Goal: Transaction & Acquisition: Purchase product/service

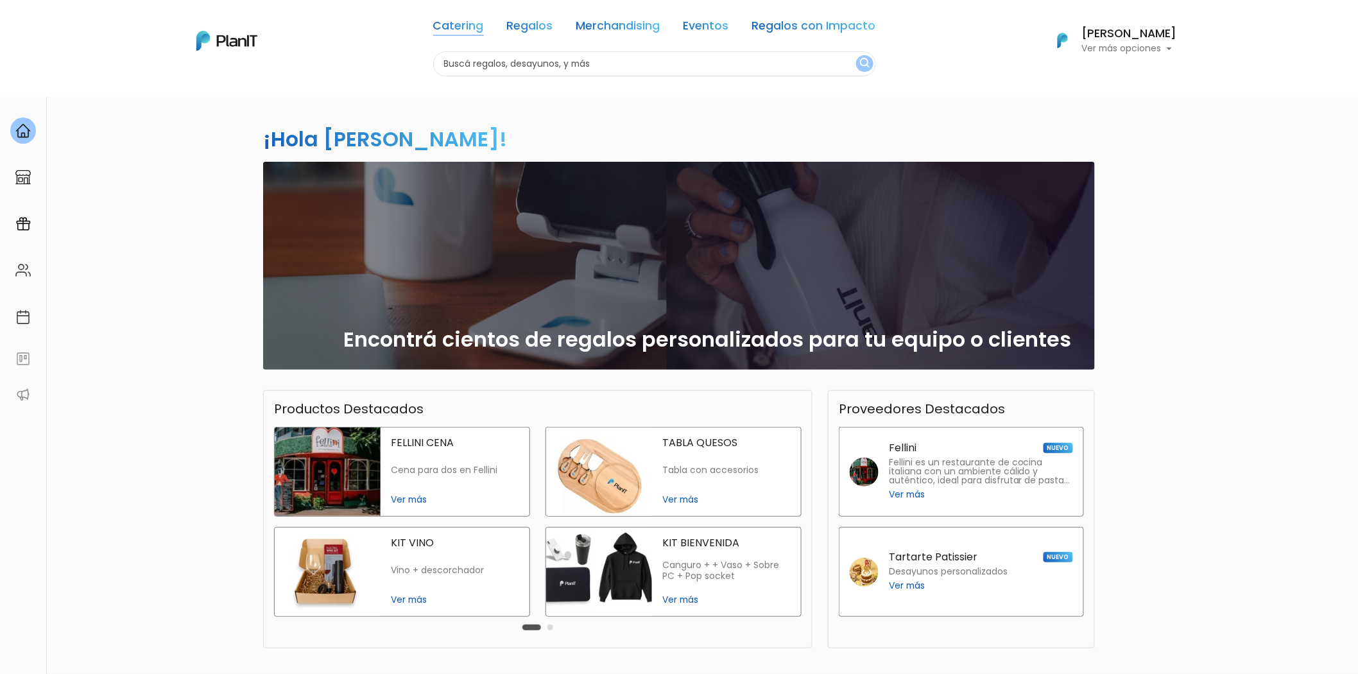
click at [479, 26] on link "Catering" at bounding box center [458, 28] width 51 height 15
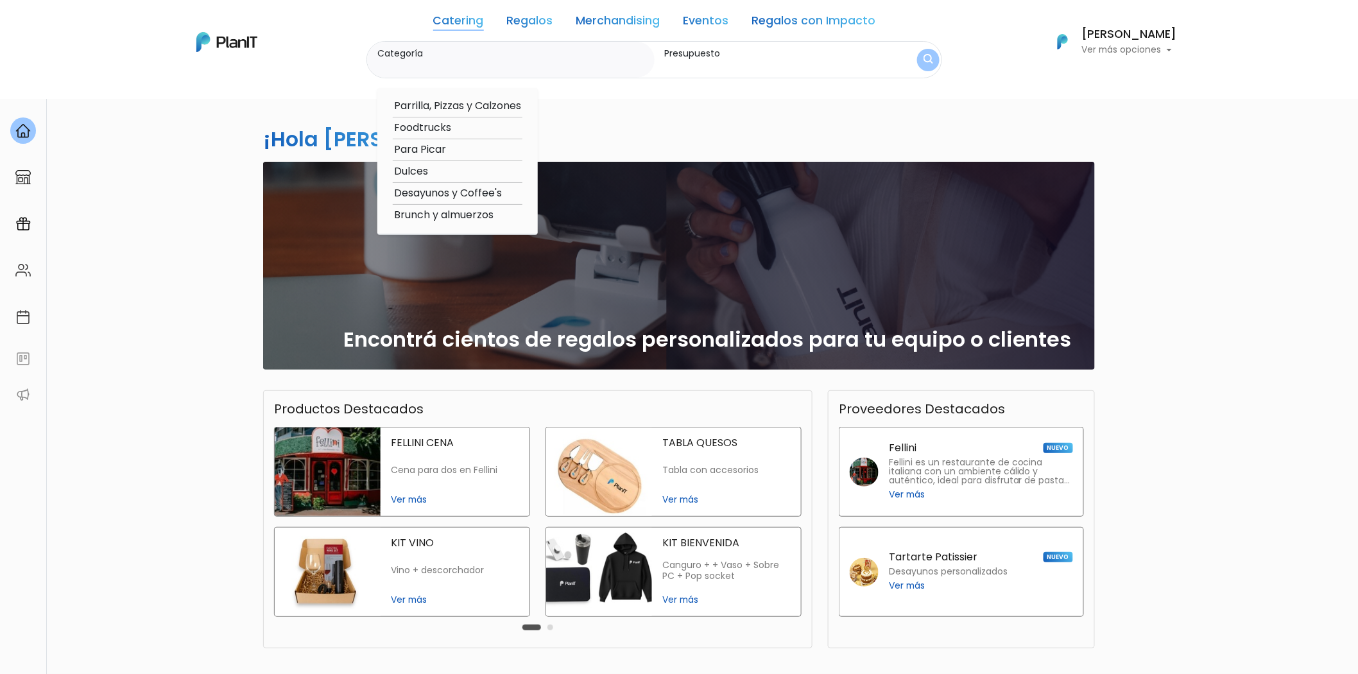
click at [458, 214] on option "Brunch y almuerzos" at bounding box center [458, 215] width 130 height 16
type input "Brunch y almuerzos"
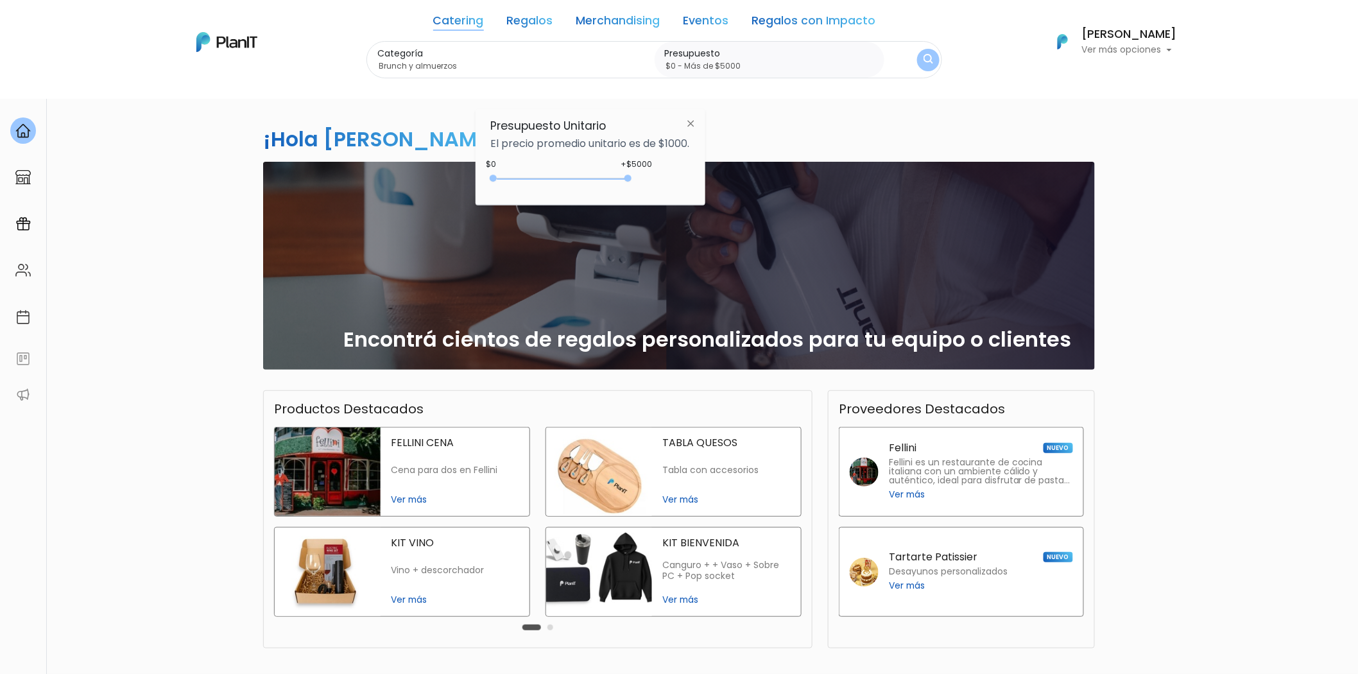
drag, startPoint x: 520, startPoint y: 178, endPoint x: 638, endPoint y: 182, distance: 117.5
click at [638, 182] on div "+$5000 $0 0 : 5000 0 5000 0,5000" at bounding box center [590, 181] width 199 height 26
type input "$2500 - Más de $5000"
drag, startPoint x: 492, startPoint y: 180, endPoint x: 563, endPoint y: 178, distance: 71.2
click at [563, 178] on div "2500 : 5000 2500 5000" at bounding box center [563, 181] width 135 height 13
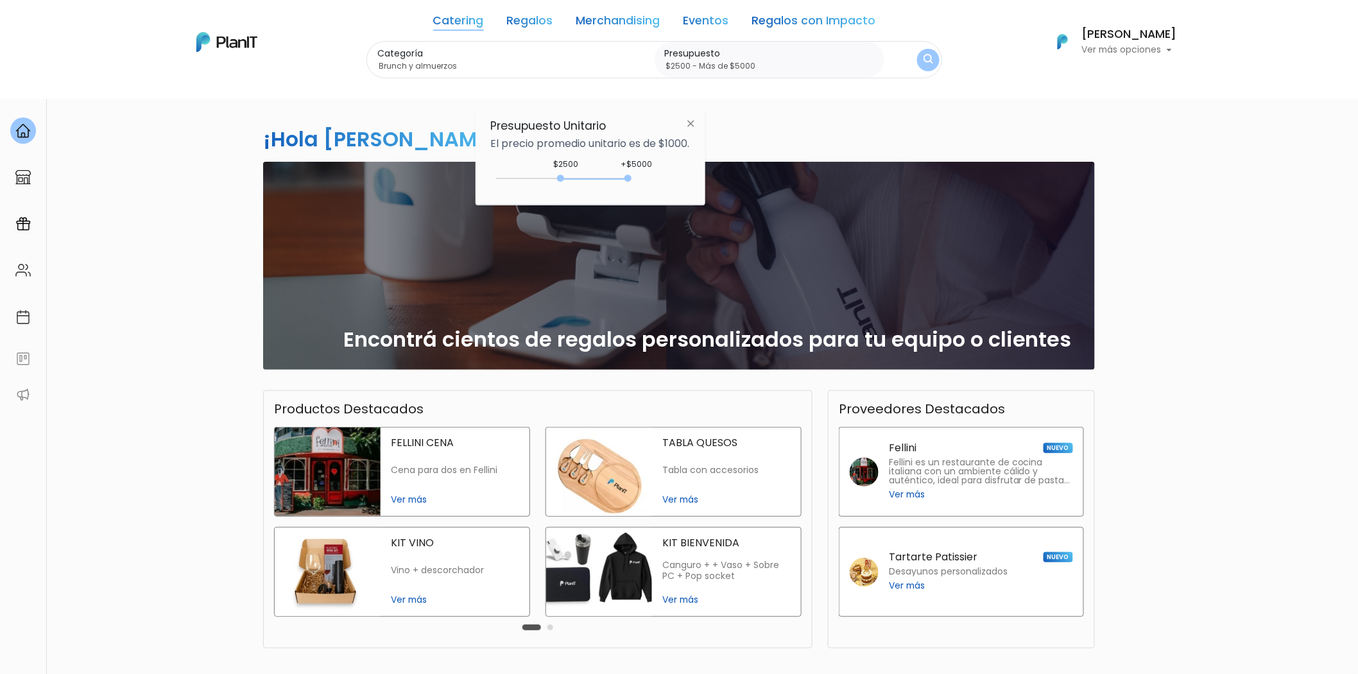
click at [929, 60] on img "submit" at bounding box center [927, 60] width 13 height 17
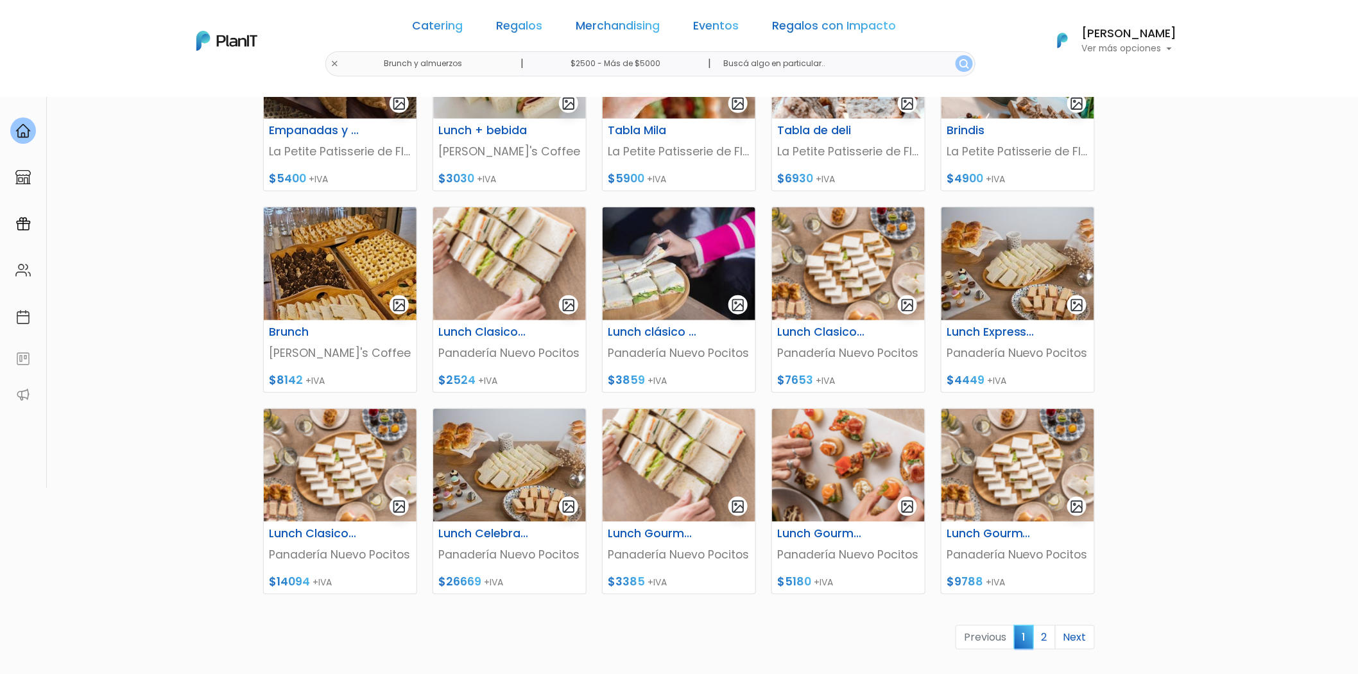
scroll to position [285, 0]
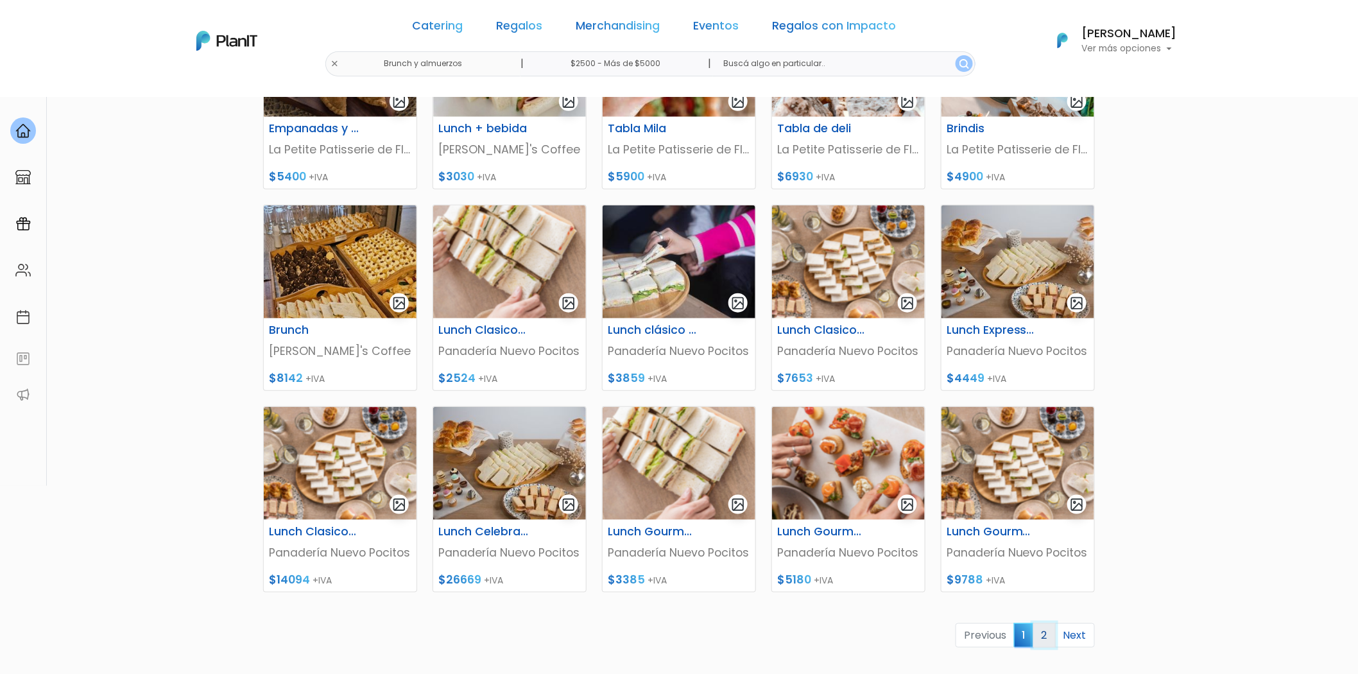
click at [1037, 638] on link "2" at bounding box center [1044, 635] width 22 height 24
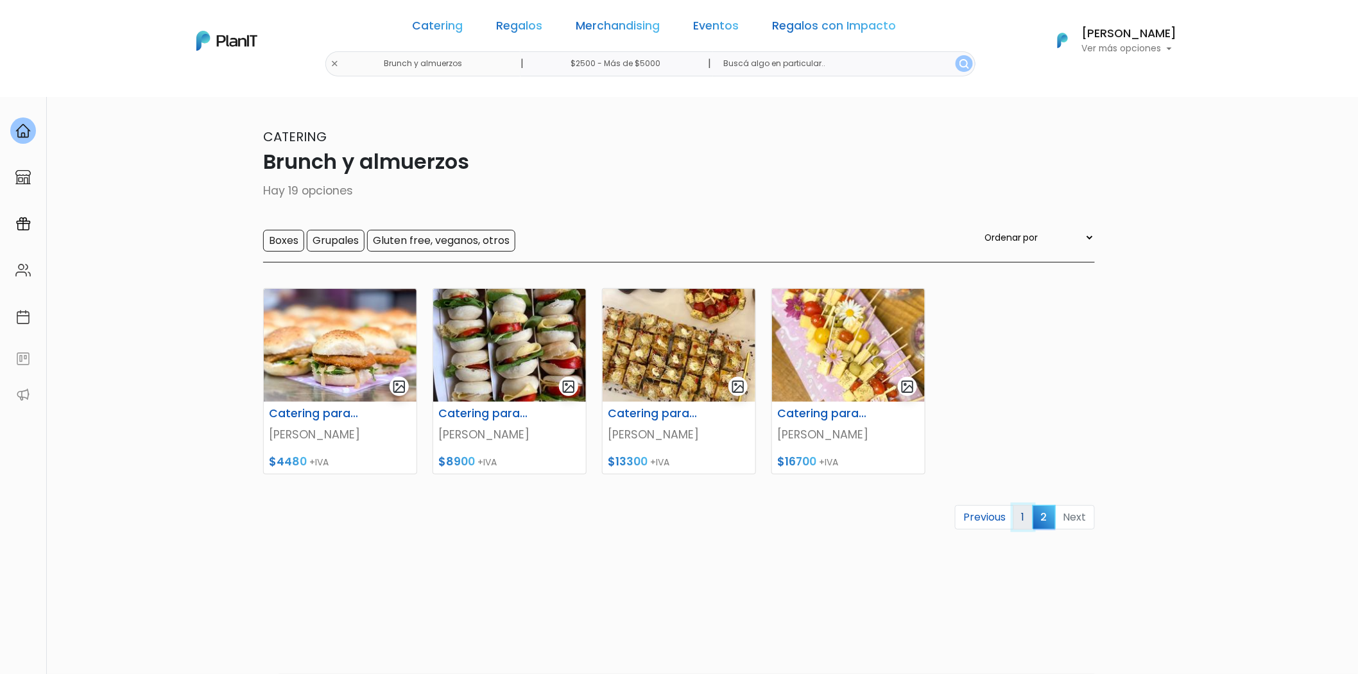
click at [1021, 522] on link "1" at bounding box center [1023, 517] width 20 height 24
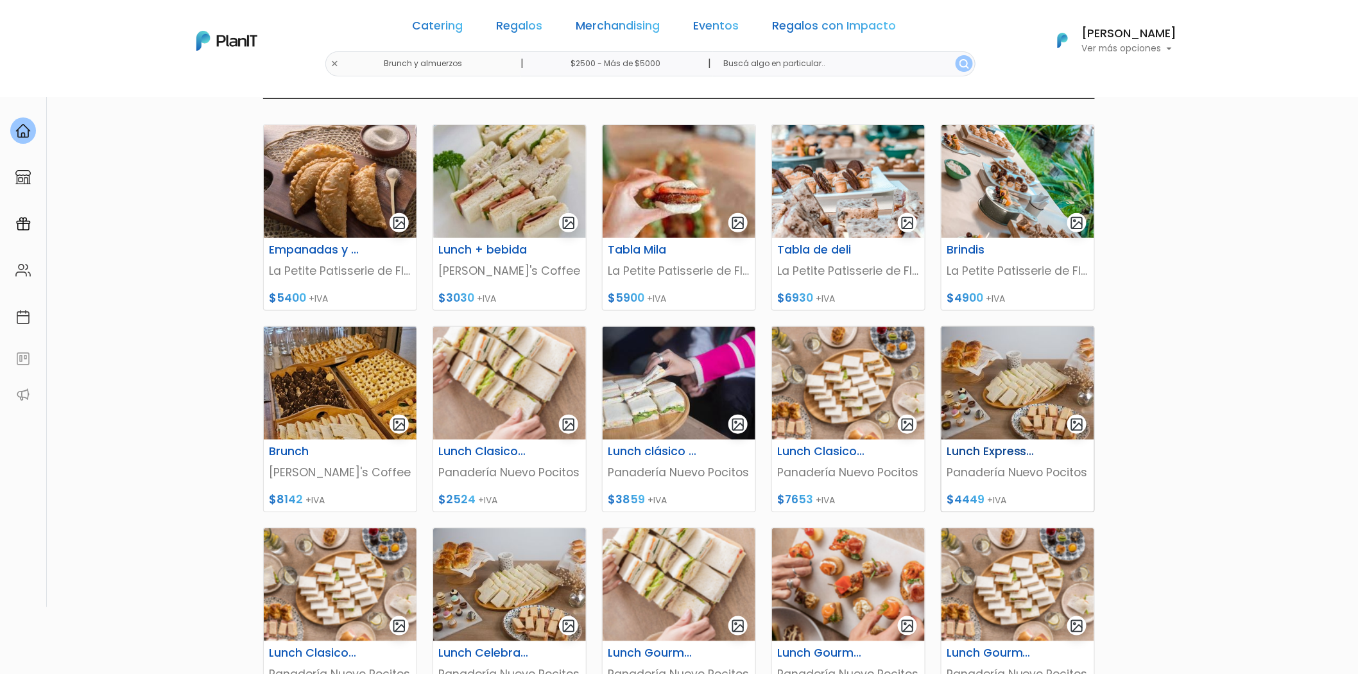
scroll to position [285, 0]
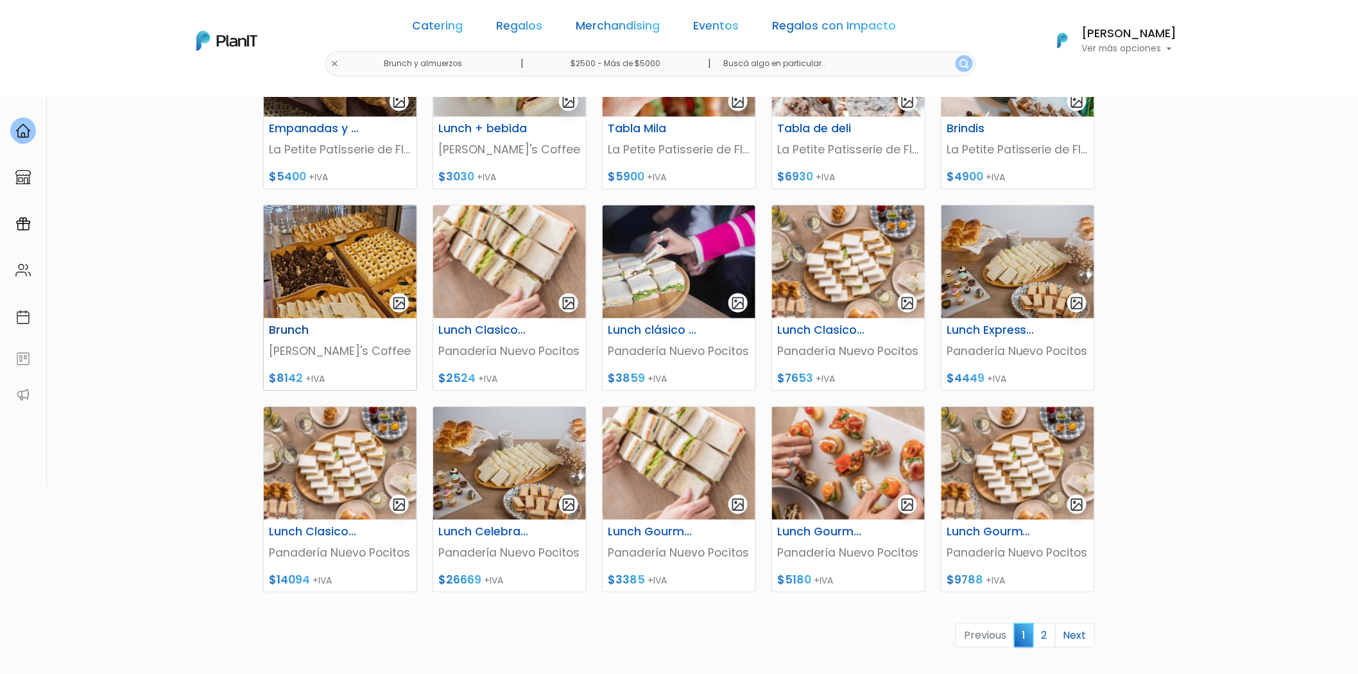
click at [323, 345] on p "Valentino's Coffee" at bounding box center [340, 351] width 142 height 17
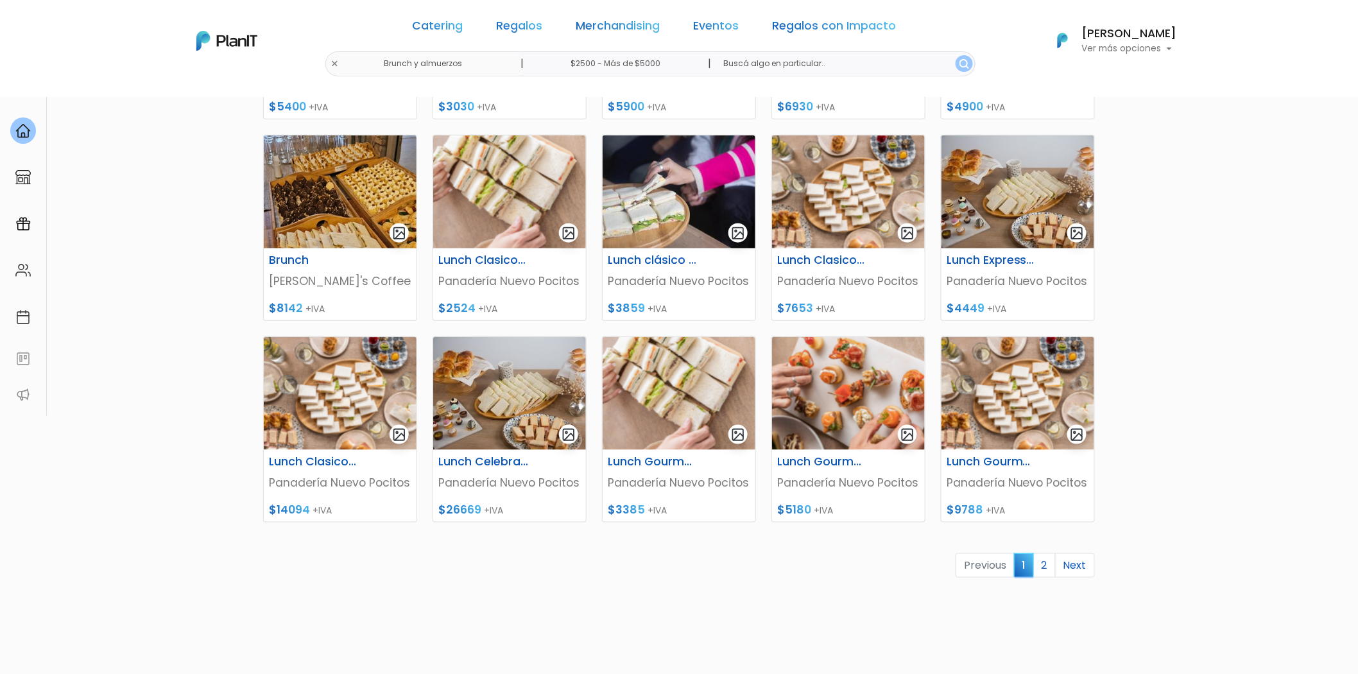
scroll to position [356, 0]
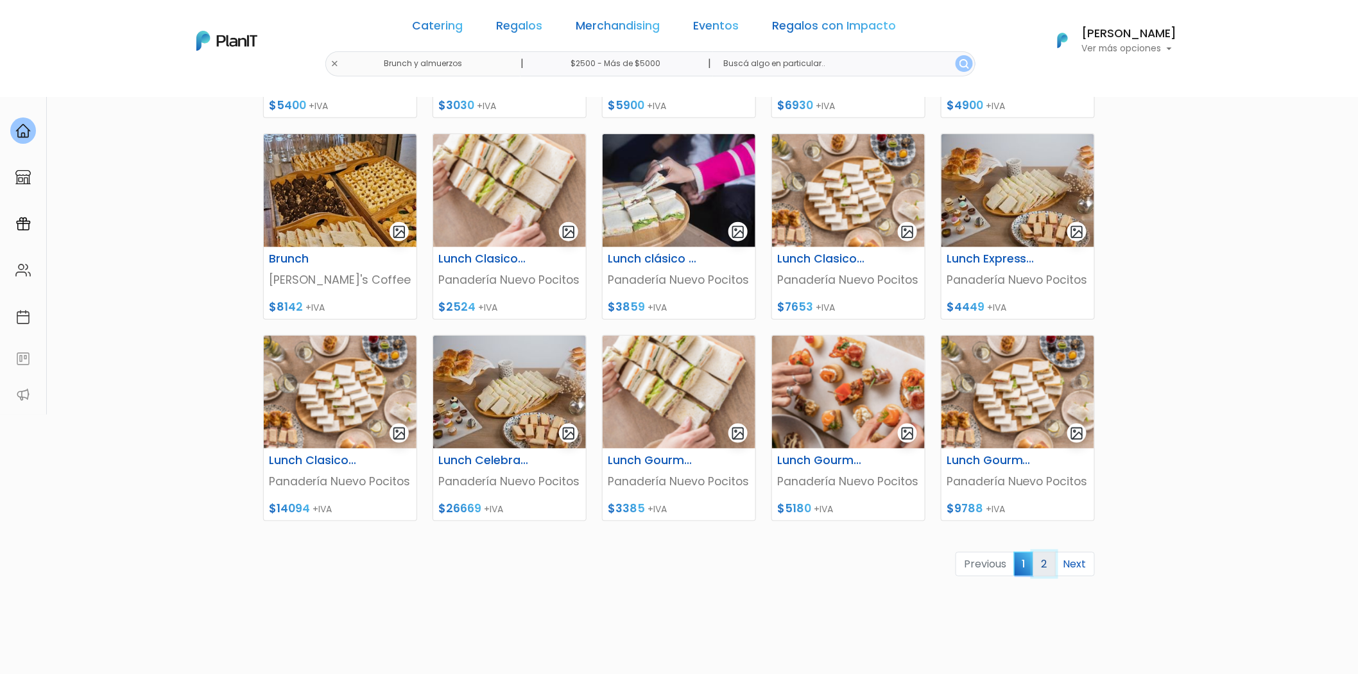
click at [1045, 569] on link "2" at bounding box center [1044, 564] width 22 height 24
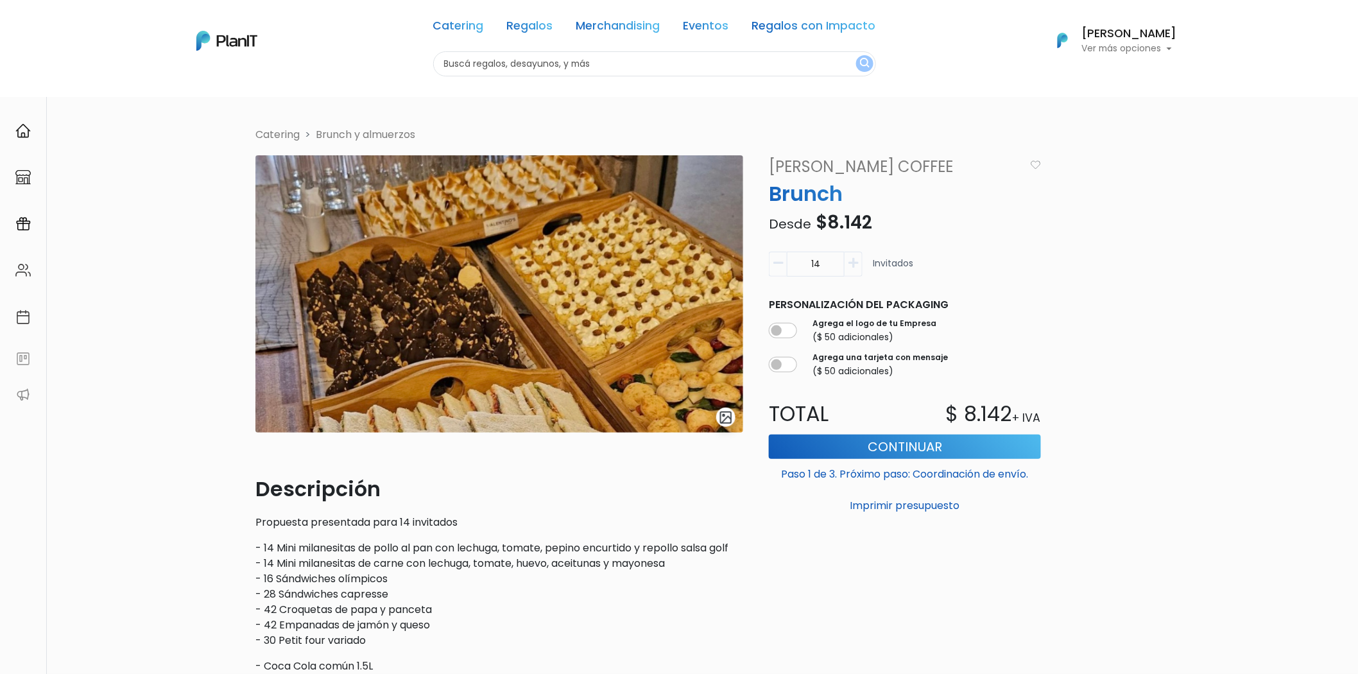
click at [1048, 310] on div "Personalización del packaging Agrega el logo de tu Empresa ($ 50 adicionales) A…" at bounding box center [904, 337] width 287 height 91
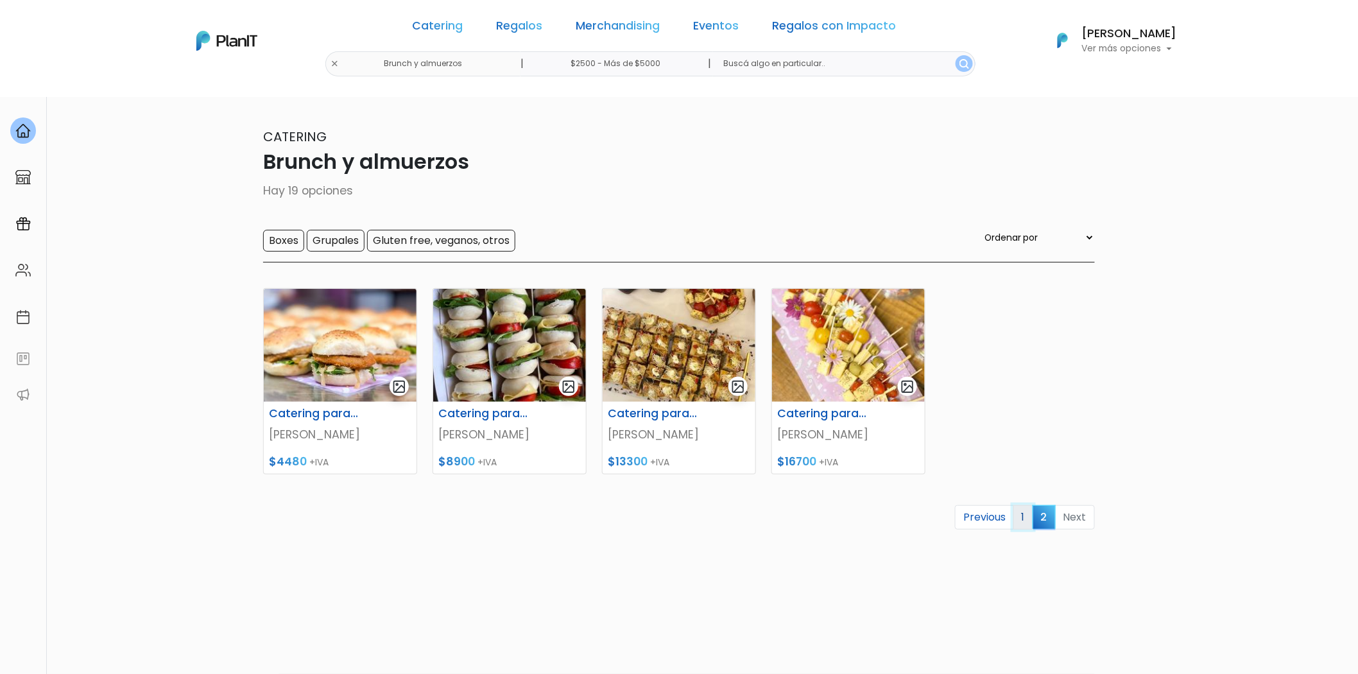
click at [1027, 518] on link "1" at bounding box center [1023, 517] width 20 height 24
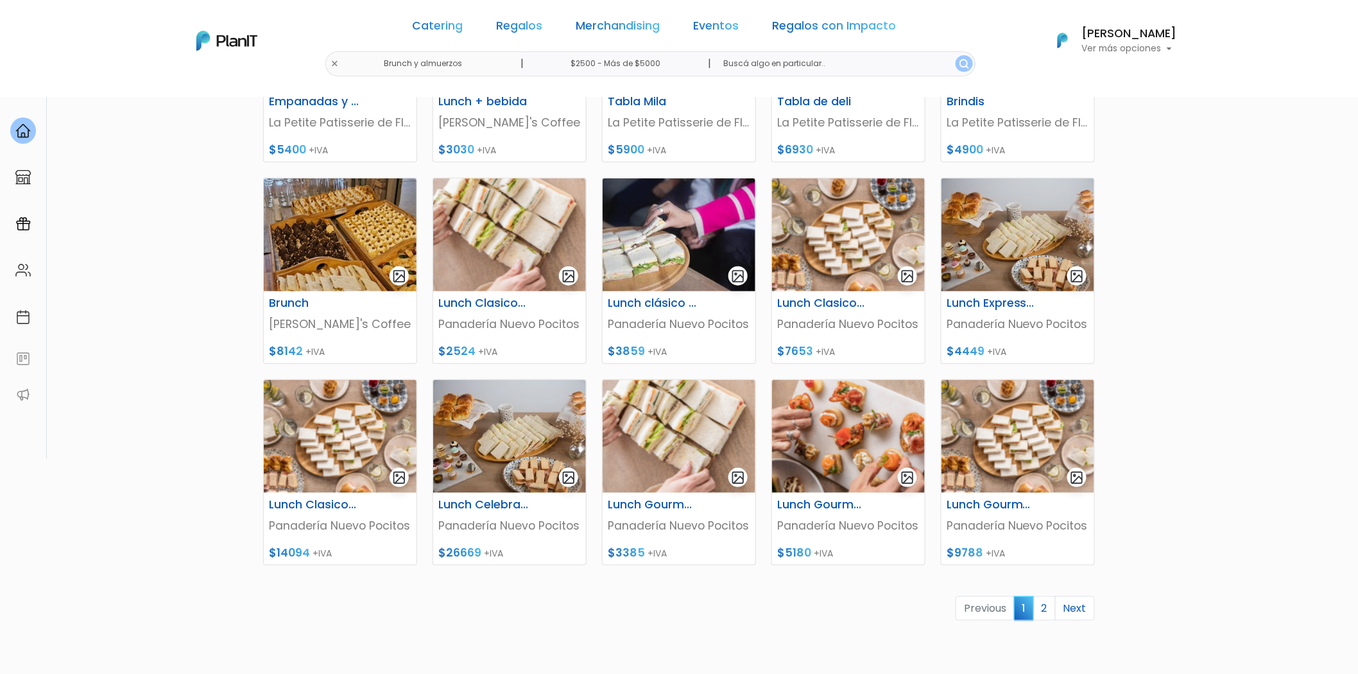
scroll to position [356, 0]
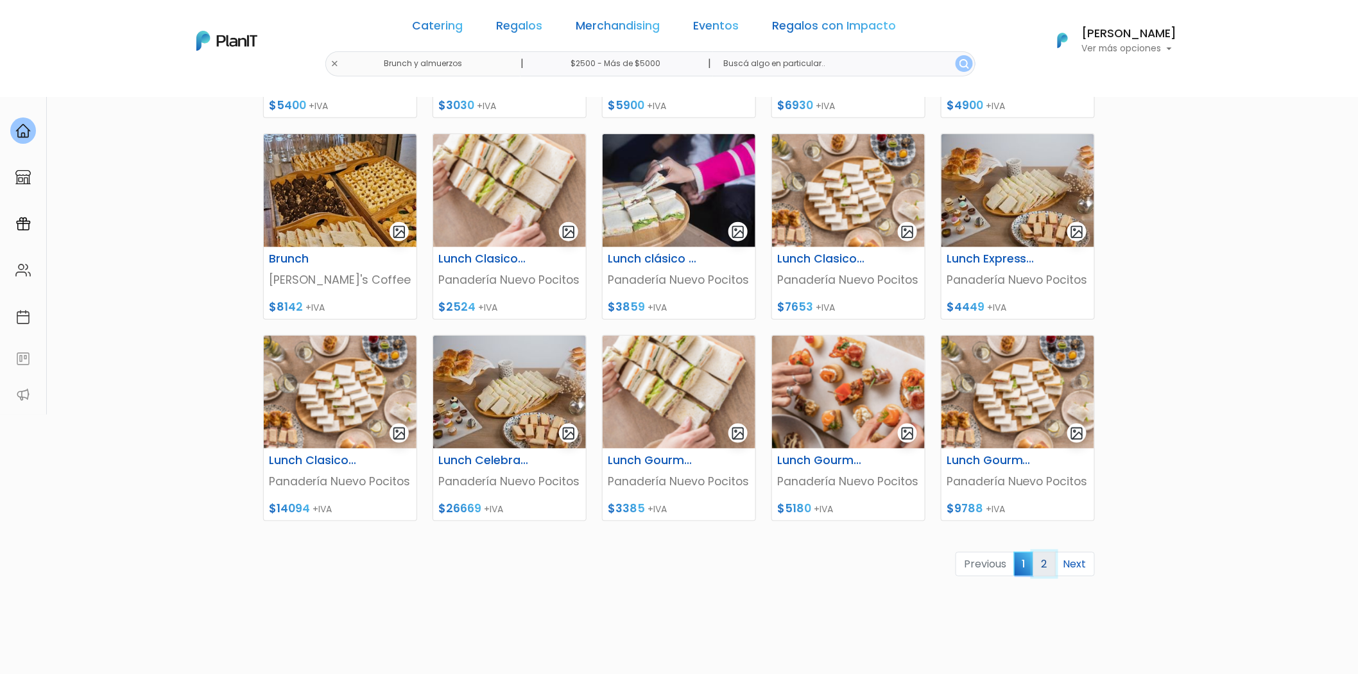
click at [1047, 553] on link "2" at bounding box center [1044, 564] width 22 height 24
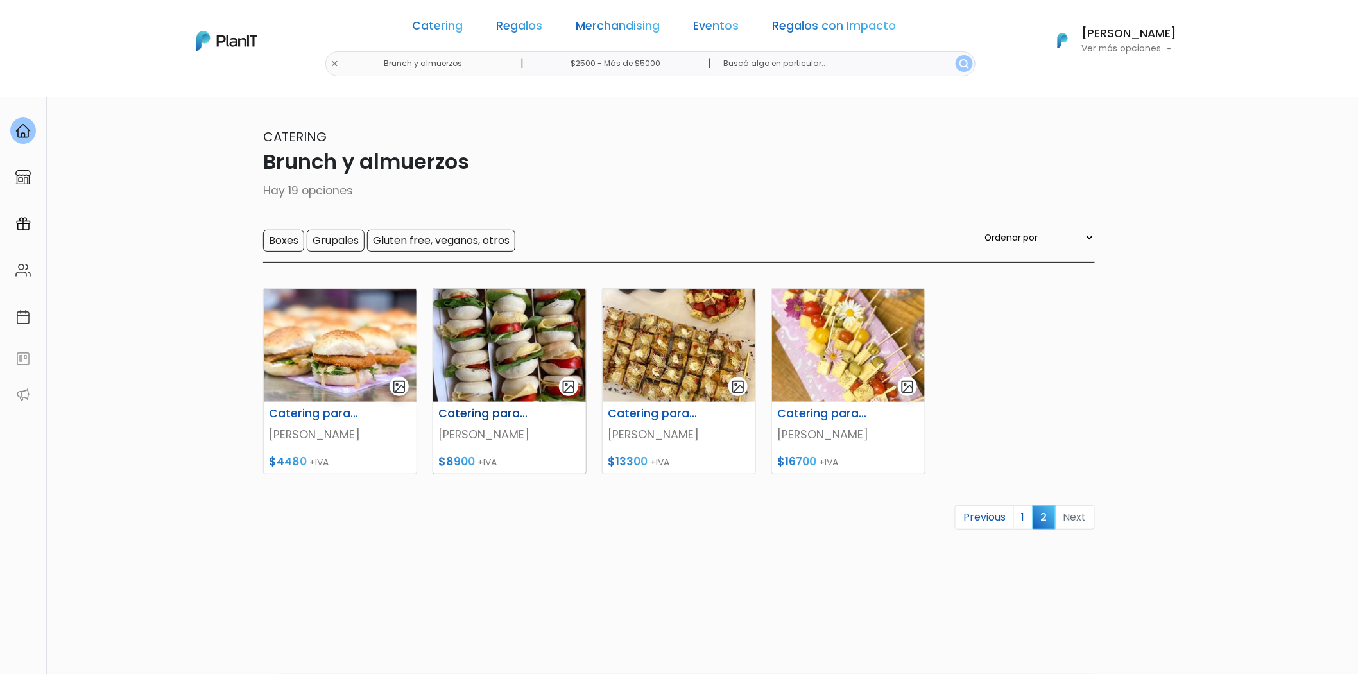
click at [483, 417] on h6 "Catering para 10 personas" at bounding box center [483, 413] width 105 height 13
click at [463, 29] on link "Catering" at bounding box center [438, 28] width 51 height 15
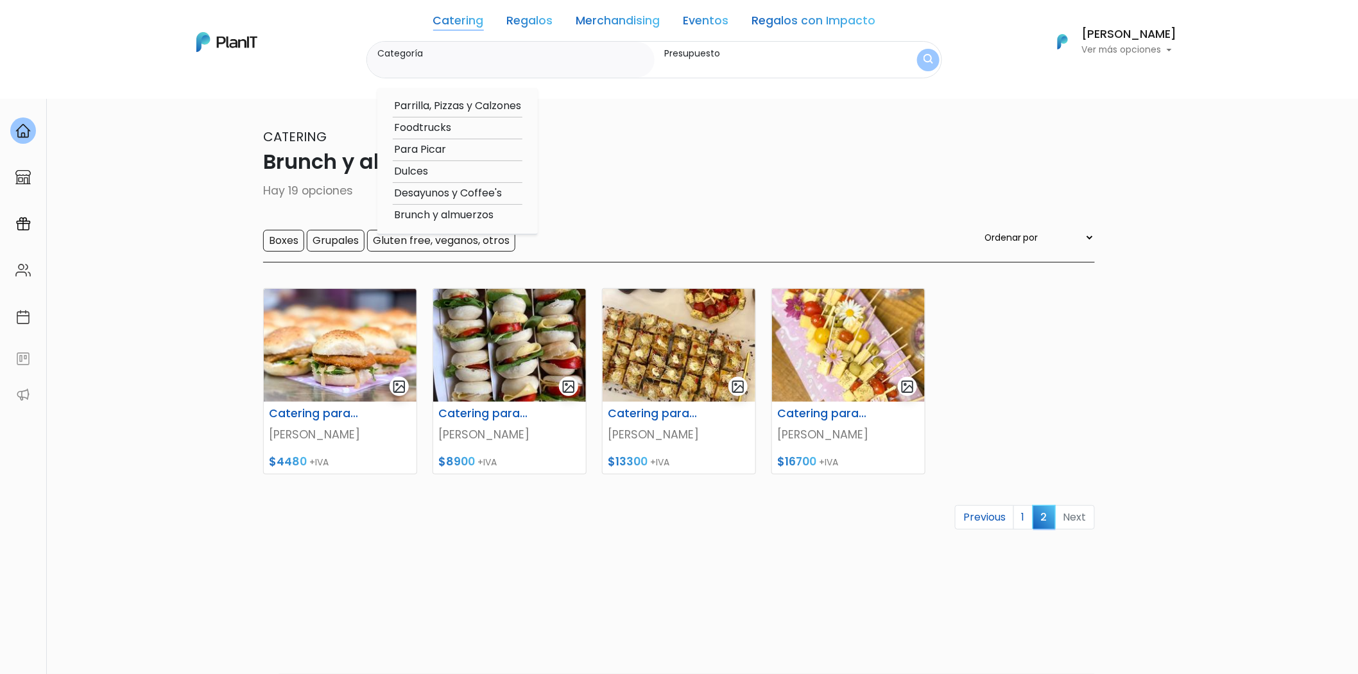
click at [478, 195] on option "Desayunos y Coffee's" at bounding box center [458, 193] width 130 height 16
type input "Desayunos y Coffee's"
type input "$2500 - $1000"
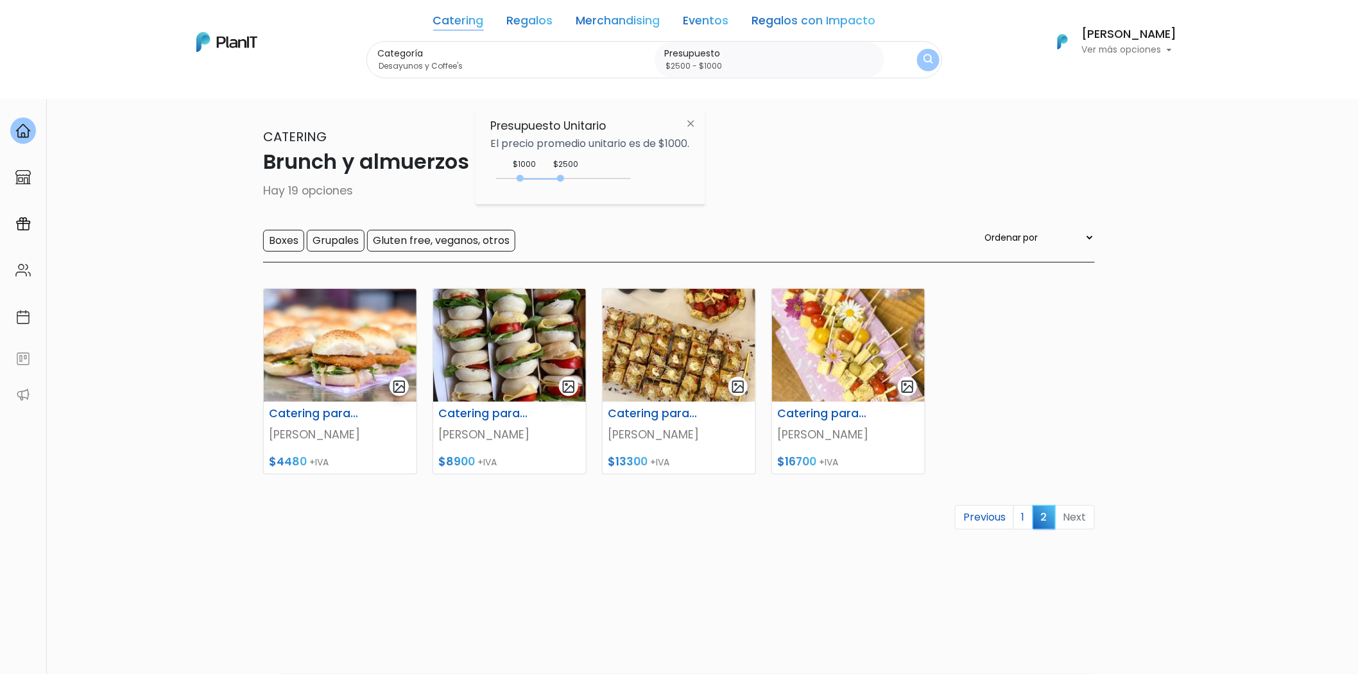
click at [926, 64] on img "submit" at bounding box center [928, 60] width 10 height 12
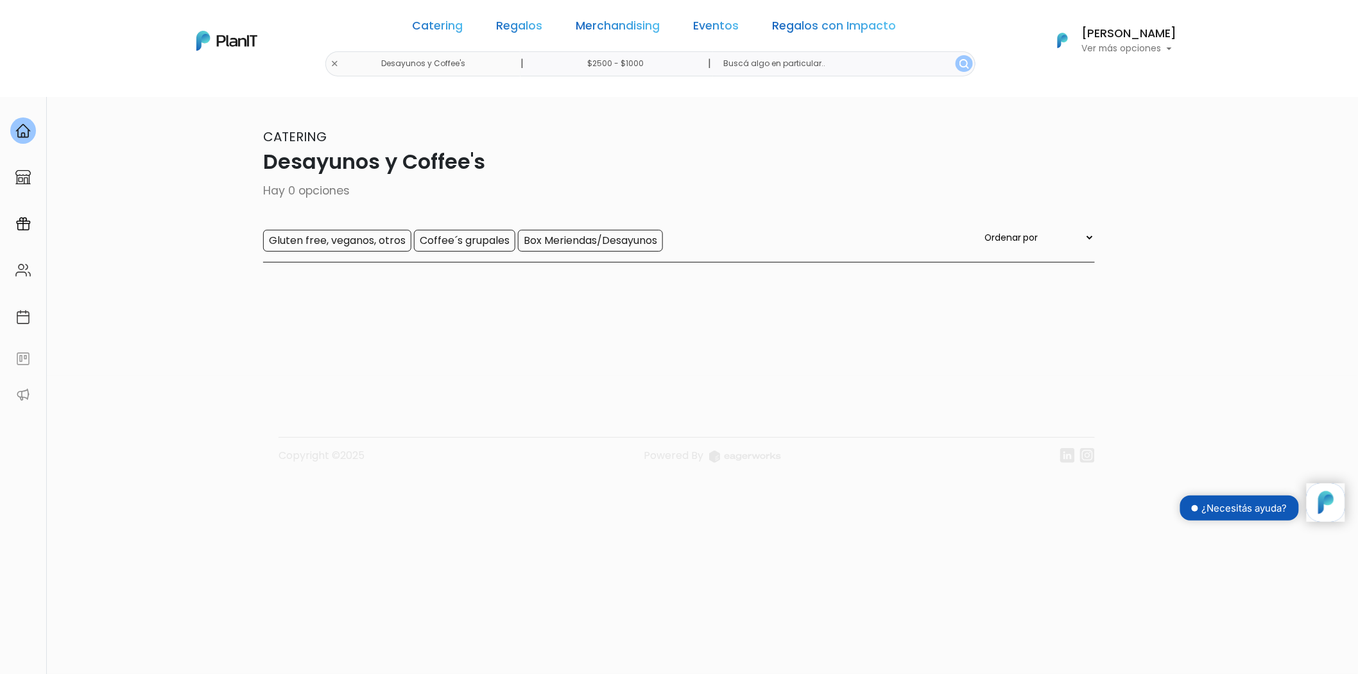
click at [375, 64] on div "Catering Regalos Merchandising Eventos Regalos con Impacto Desayunos y Coffee's…" at bounding box center [679, 40] width 1027 height 71
click at [482, 21] on link "Catering" at bounding box center [458, 28] width 51 height 15
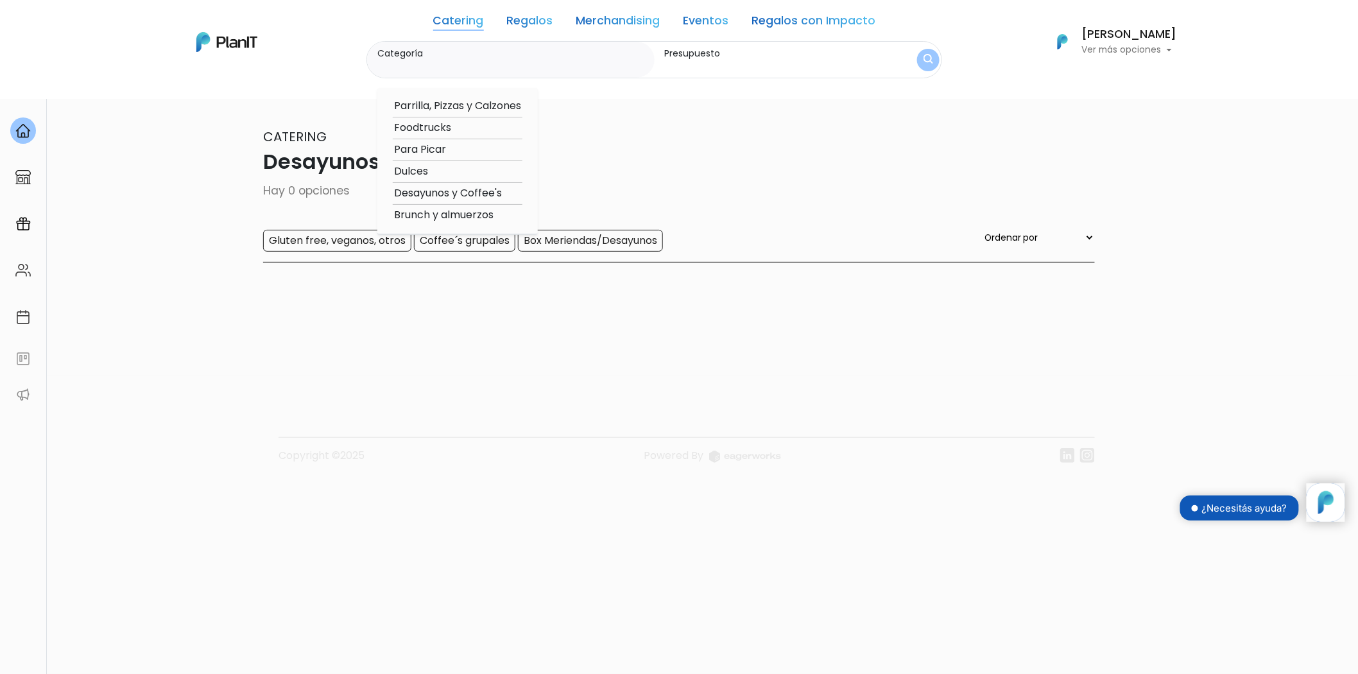
click at [480, 200] on option "Desayunos y Coffee's" at bounding box center [458, 193] width 130 height 16
type input "Desayunos y Coffee's"
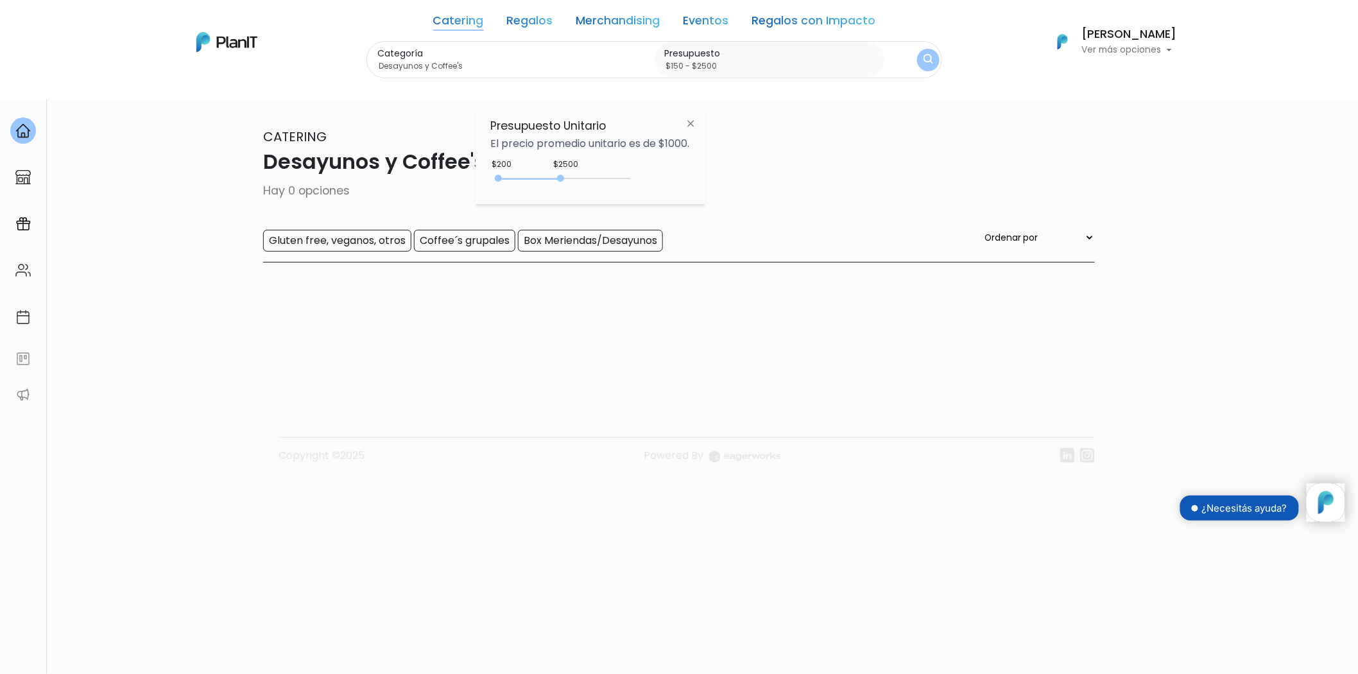
click at [500, 178] on div "200 : 2500 200 2500" at bounding box center [563, 181] width 135 height 13
type input "$150 - Más de $5000"
drag, startPoint x: 560, startPoint y: 175, endPoint x: 643, endPoint y: 173, distance: 83.4
click at [643, 173] on div "$4550 $150 150 : 4550 150 4550 150,5000" at bounding box center [590, 181] width 199 height 26
click at [933, 65] on img "submit" at bounding box center [928, 60] width 10 height 12
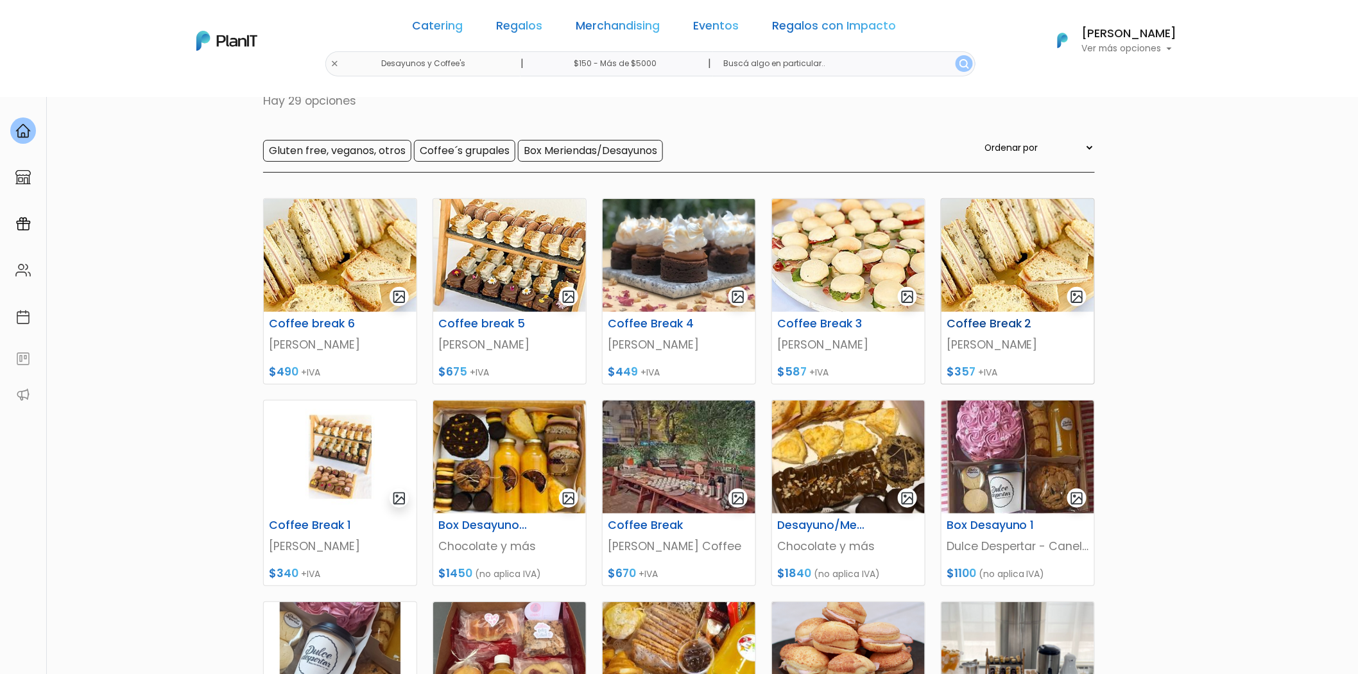
scroll to position [142, 0]
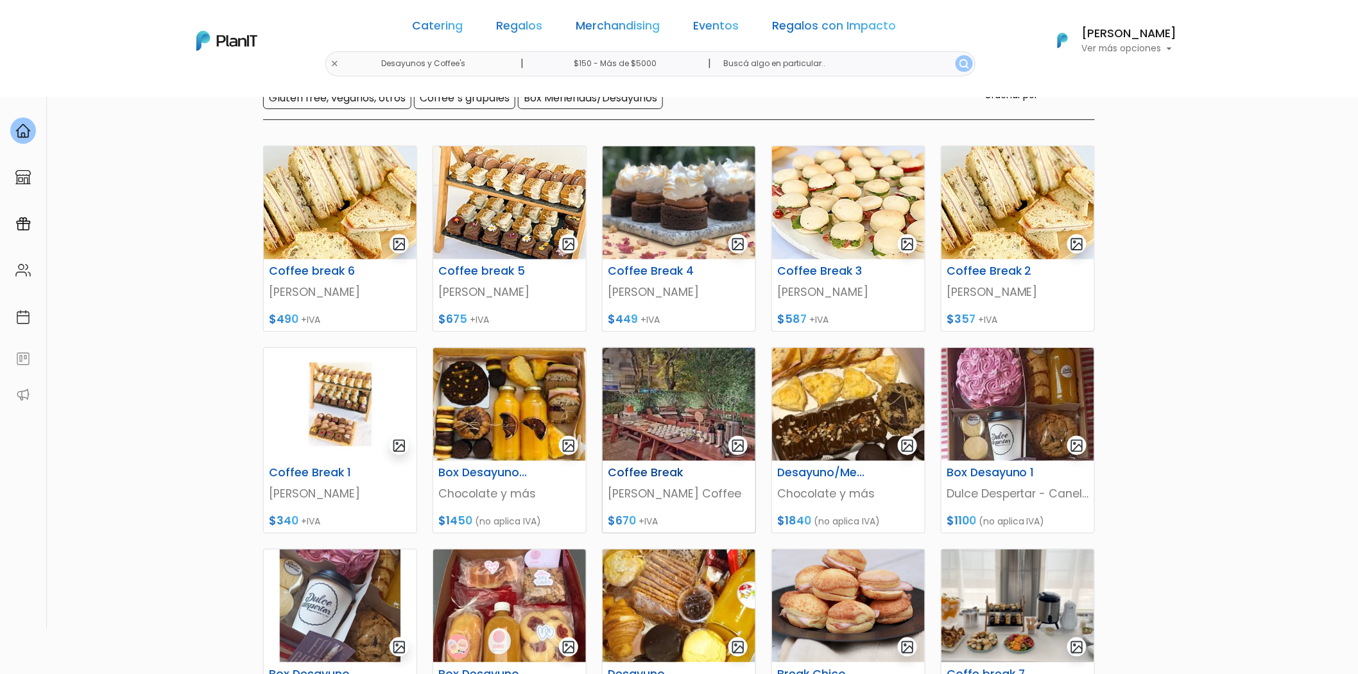
click at [672, 493] on p "Valentino's Coffee" at bounding box center [679, 493] width 142 height 17
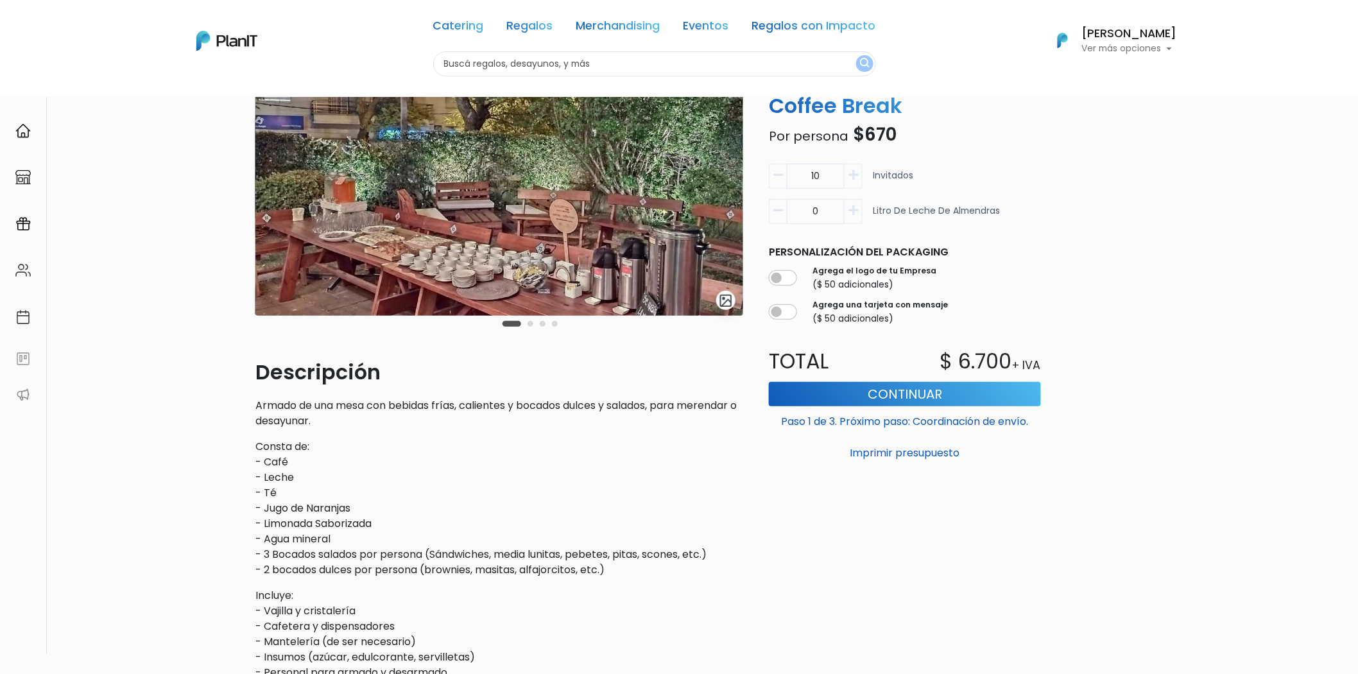
scroll to position [142, 0]
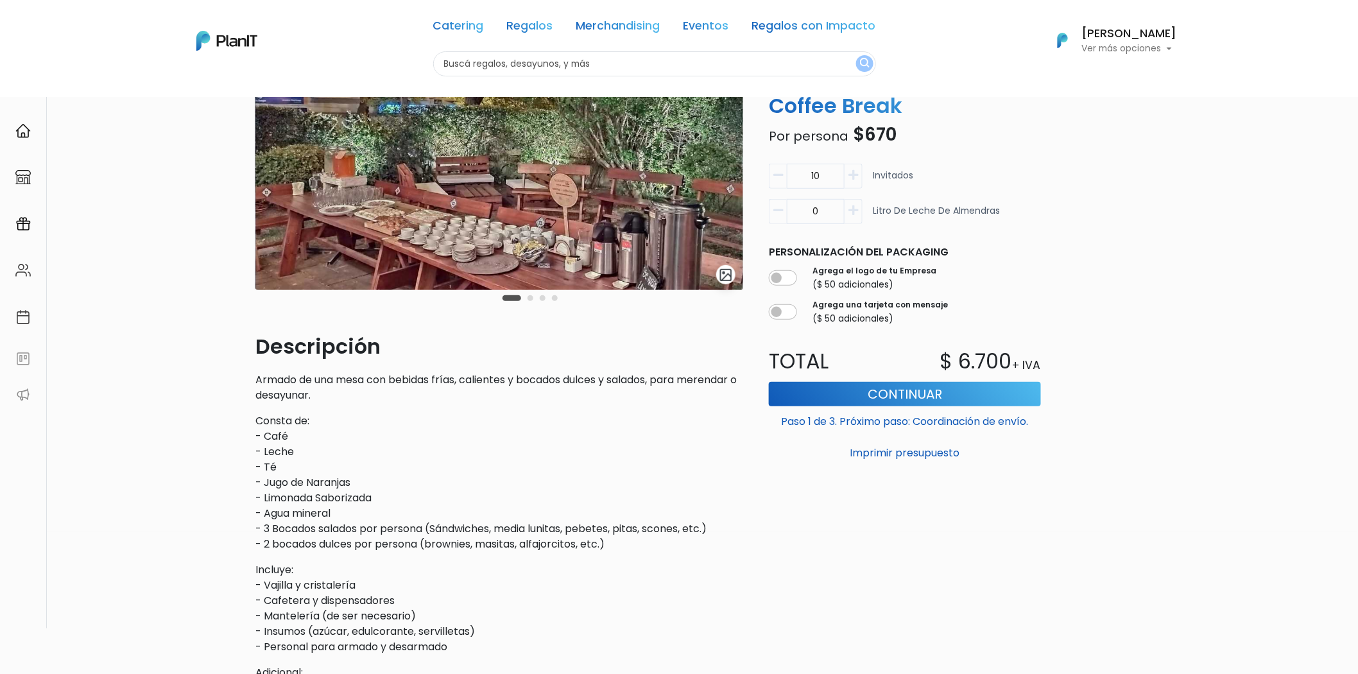
drag, startPoint x: 824, startPoint y: 175, endPoint x: 811, endPoint y: 175, distance: 12.8
click at [811, 175] on input "10" at bounding box center [816, 176] width 58 height 25
type input "25"
click at [974, 391] on button "Continuar" at bounding box center [905, 394] width 272 height 24
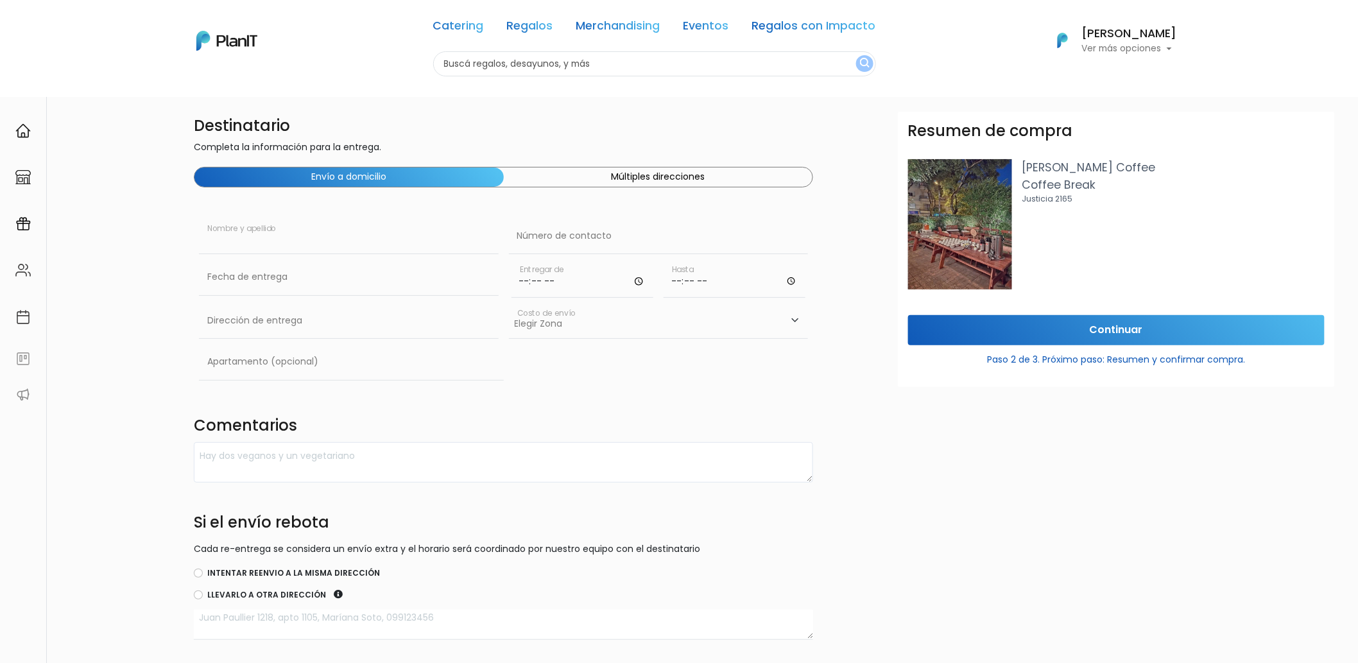
click at [300, 238] on input "text" at bounding box center [349, 236] width 300 height 36
type input "[PERSON_NAME]"
click at [284, 286] on input "text" at bounding box center [349, 277] width 300 height 36
click at [313, 425] on td "3" at bounding box center [307, 424] width 19 height 19
type input "03/10/2025"
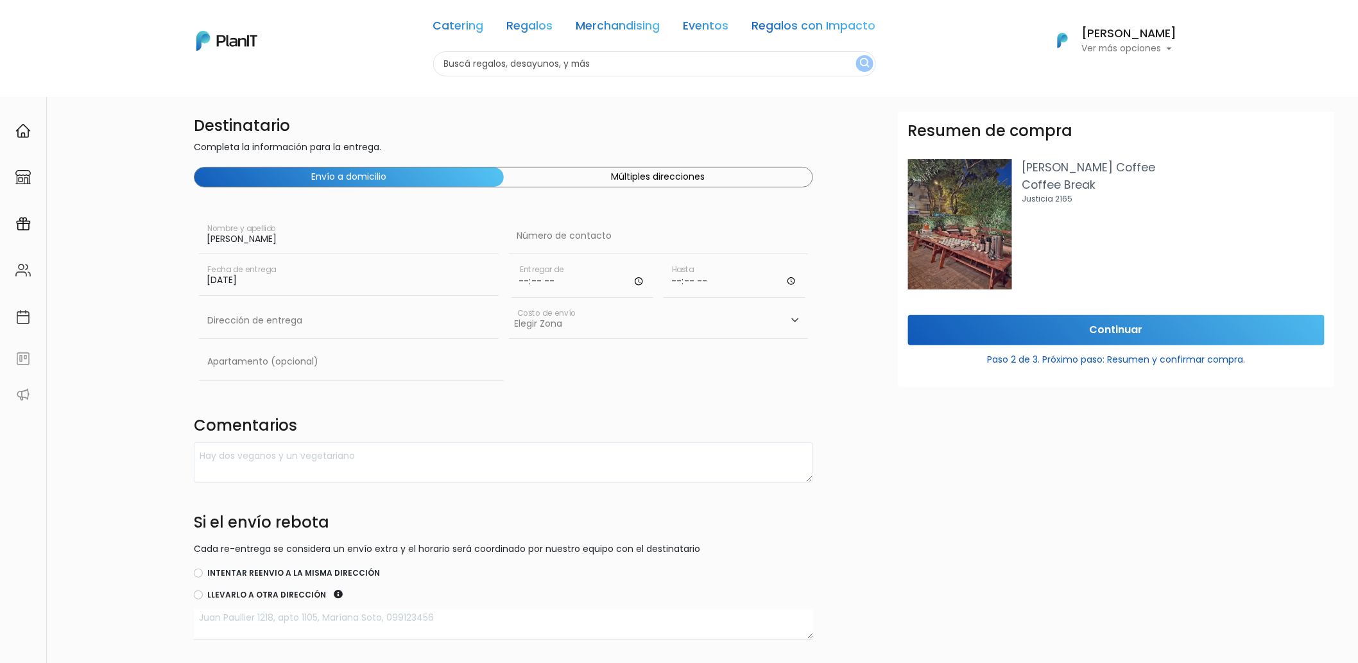
click at [540, 282] on input "time" at bounding box center [582, 278] width 142 height 38
click at [640, 281] on input "time" at bounding box center [582, 278] width 142 height 38
type input "09:00"
click at [635, 406] on div "Destinatario Completa la información para la entrega. Envío a domicilio Múltipl…" at bounding box center [503, 378] width 635 height 532
click at [790, 283] on input "time" at bounding box center [734, 278] width 142 height 38
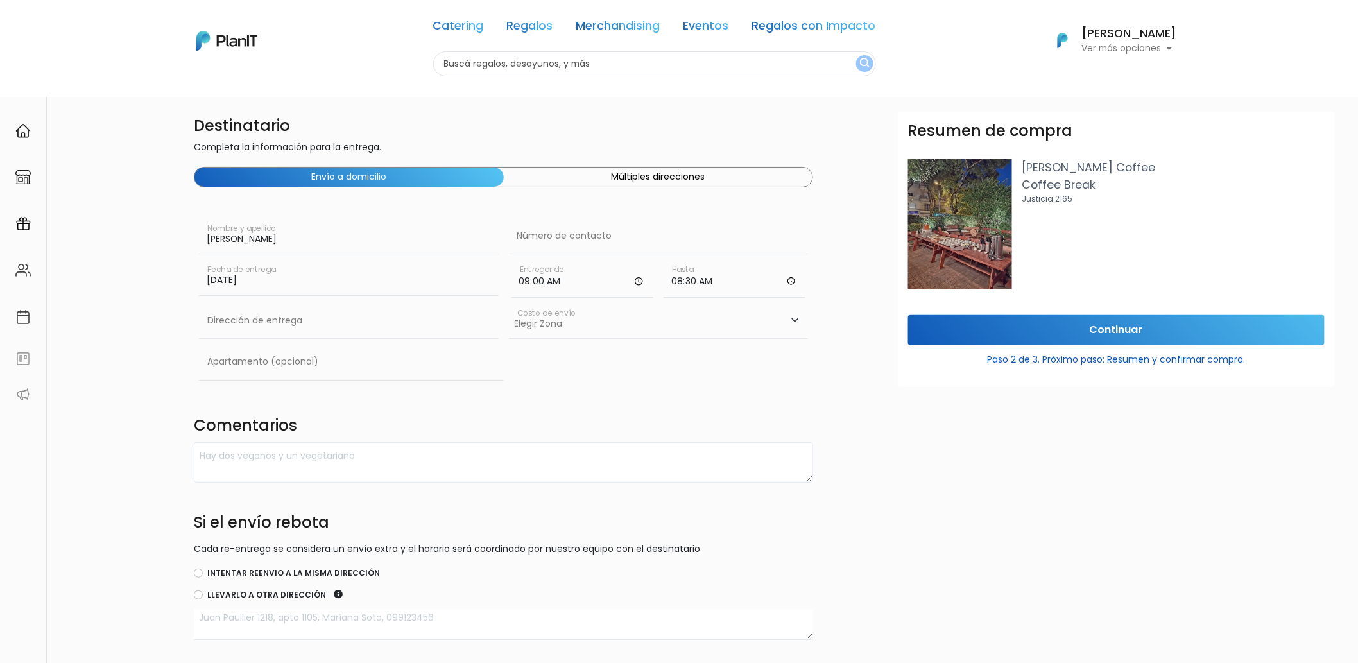
click at [777, 396] on div "Destinatario Completa la información para la entrega. Envío a domicilio Múltipl…" at bounding box center [503, 378] width 635 height 532
click at [804, 296] on input "08:30" at bounding box center [734, 278] width 142 height 38
click at [791, 289] on input "08:30" at bounding box center [734, 278] width 142 height 38
type input "09:30"
click at [380, 325] on input "text" at bounding box center [349, 321] width 300 height 36
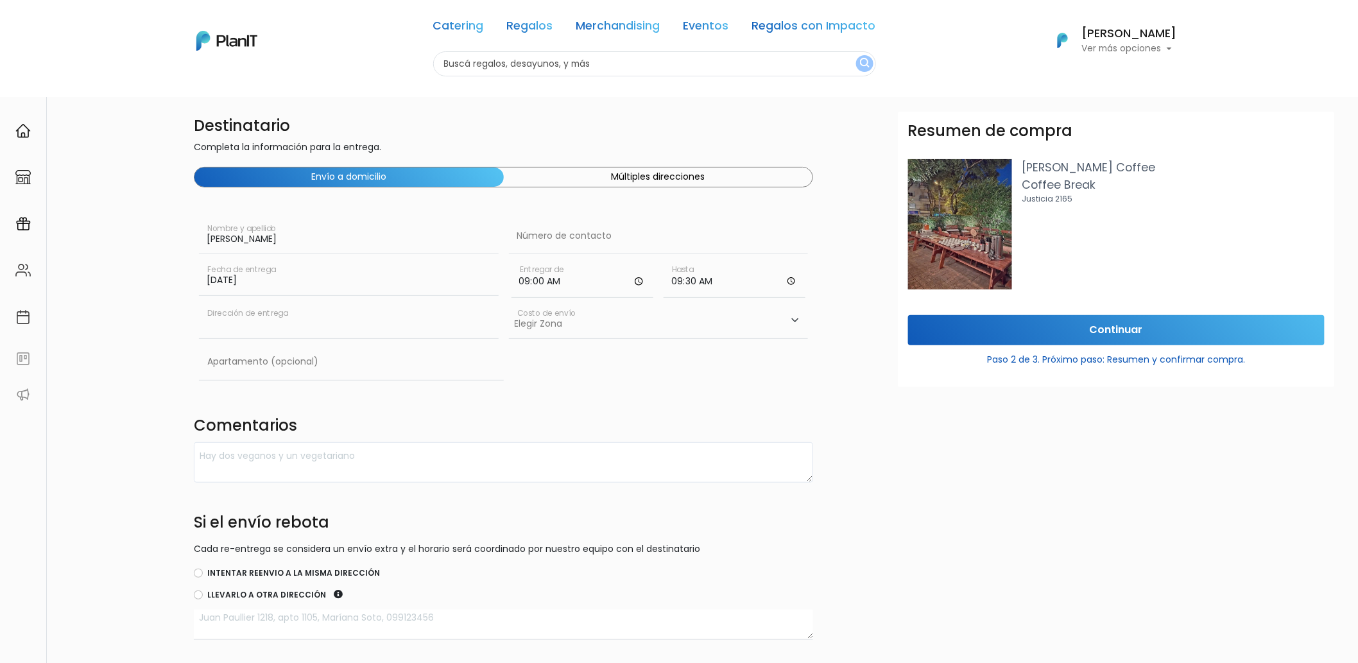
type input "Rambla Baltazar Brum 3028"
click at [796, 319] on select "Elegir Zona Zona américa- $600 Oficina- $0 Montevideo- $250" at bounding box center [659, 321] width 300 height 36
select select "10"
click at [509, 303] on select "Elegir Zona Zona américa- $600 Oficina- $0 Montevideo- $250" at bounding box center [659, 321] width 300 height 36
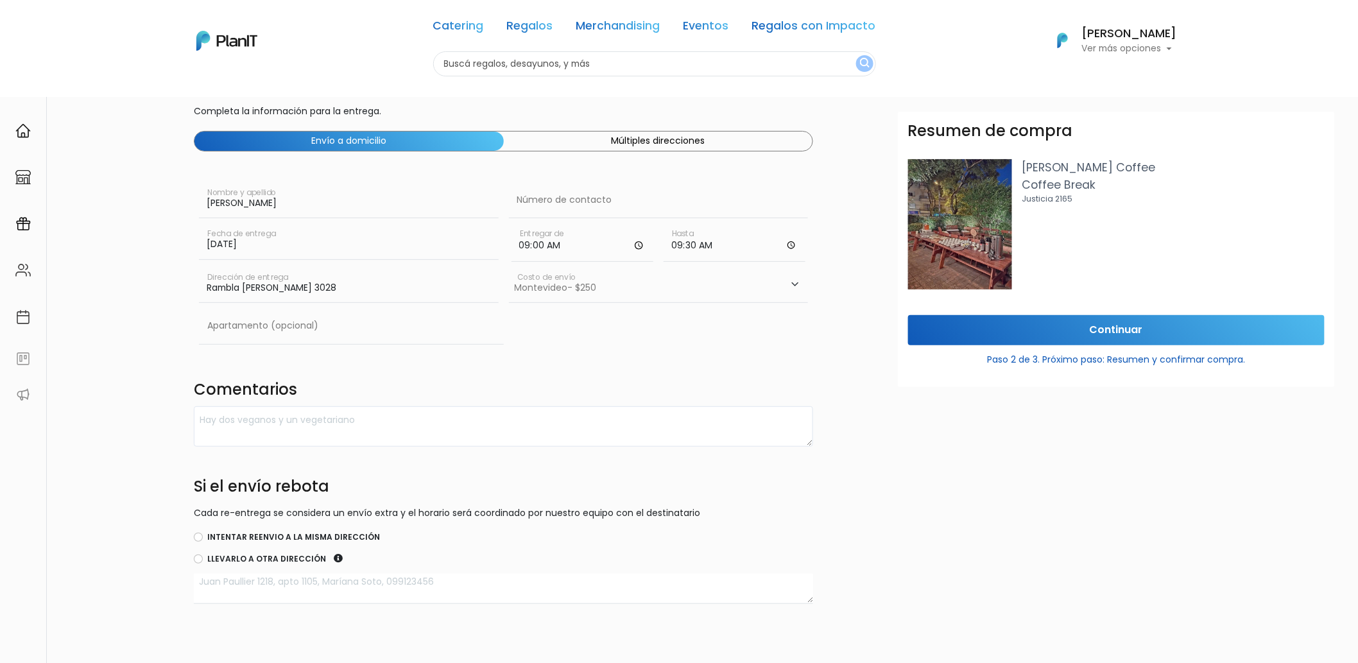
scroll to position [71, 0]
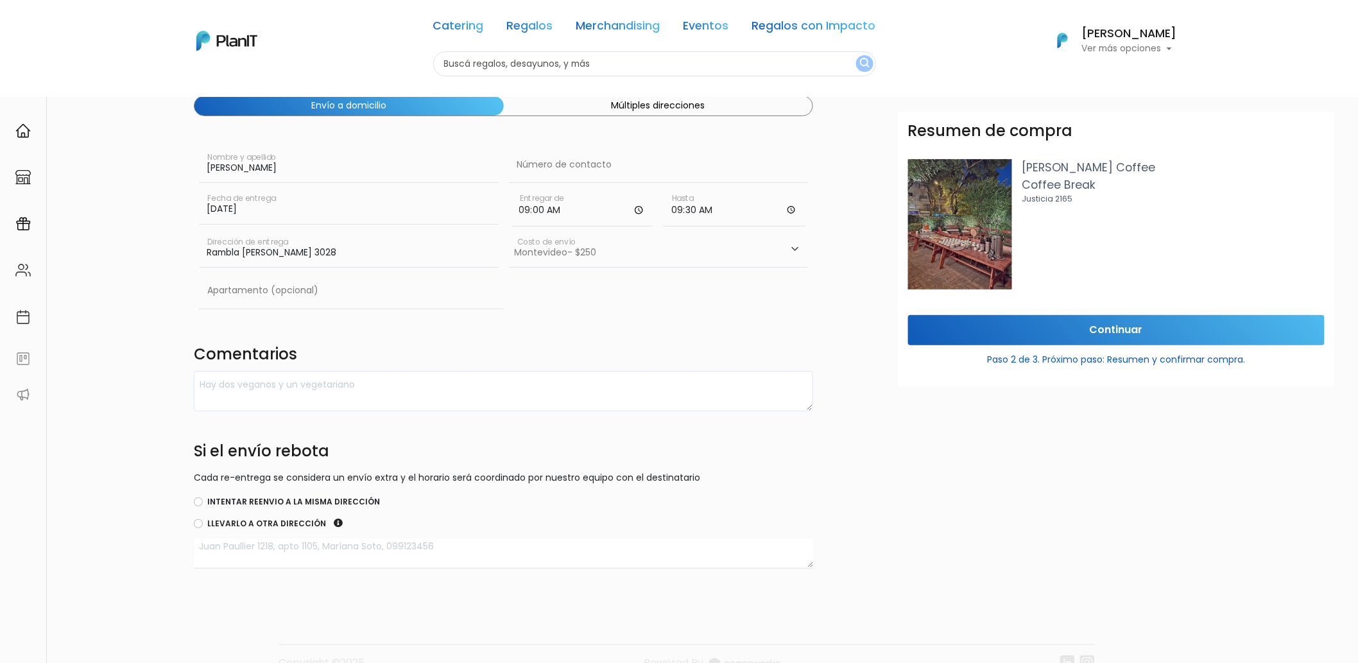
click at [283, 503] on label "Intentar reenvio a la misma dirección" at bounding box center [293, 502] width 173 height 12
click at [203, 503] on input "Intentar reenvio a la misma dirección" at bounding box center [198, 501] width 9 height 9
radio input "true"
drag, startPoint x: 335, startPoint y: 247, endPoint x: 176, endPoint y: 239, distance: 159.3
click at [176, 239] on div "Destinatario Completa la información para la entrega. Envío a domicilio Múltipl…" at bounding box center [723, 306] width 1270 height 532
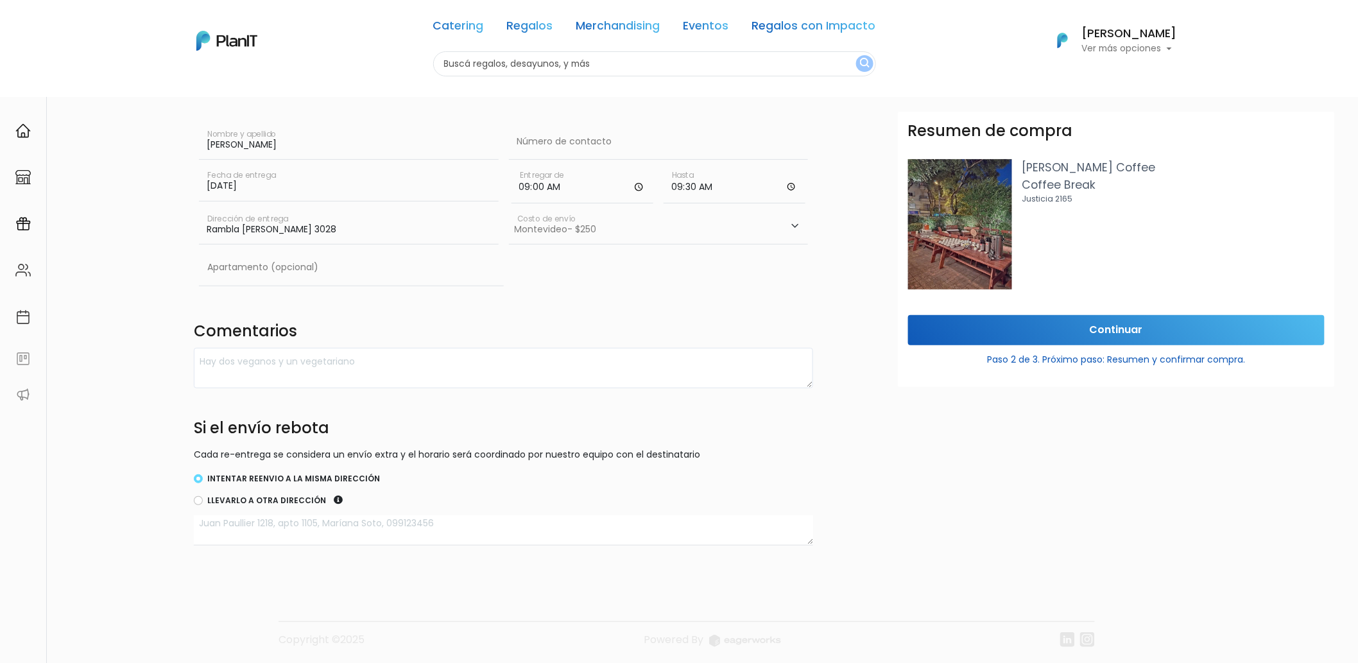
scroll to position [107, 0]
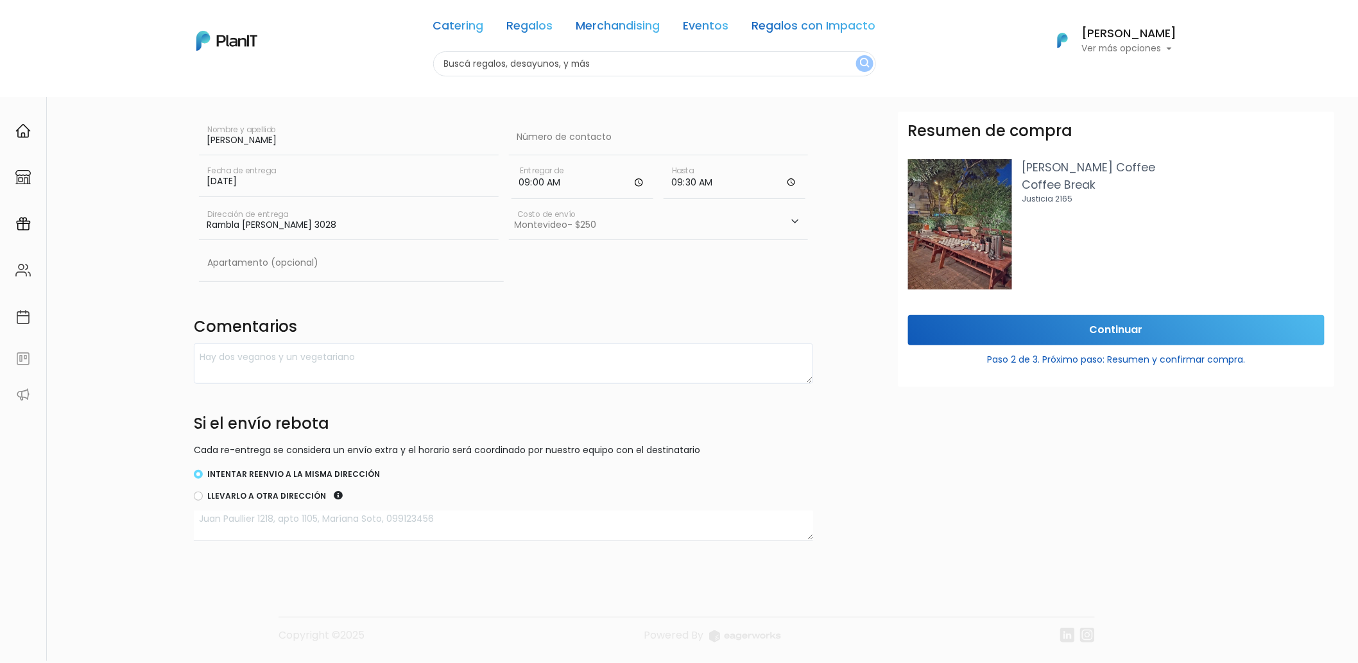
click at [395, 511] on textarea at bounding box center [504, 526] width 620 height 30
paste textarea "Rambla Baltazar Brum 3028"
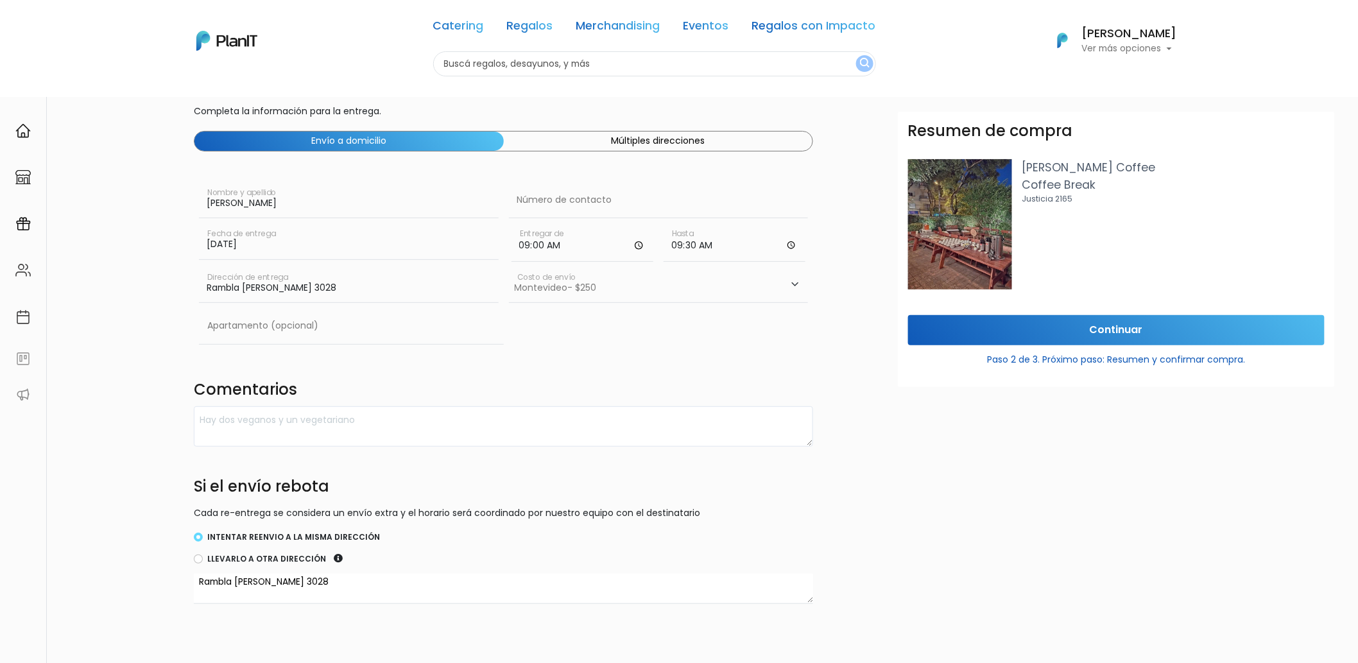
scroll to position [0, 0]
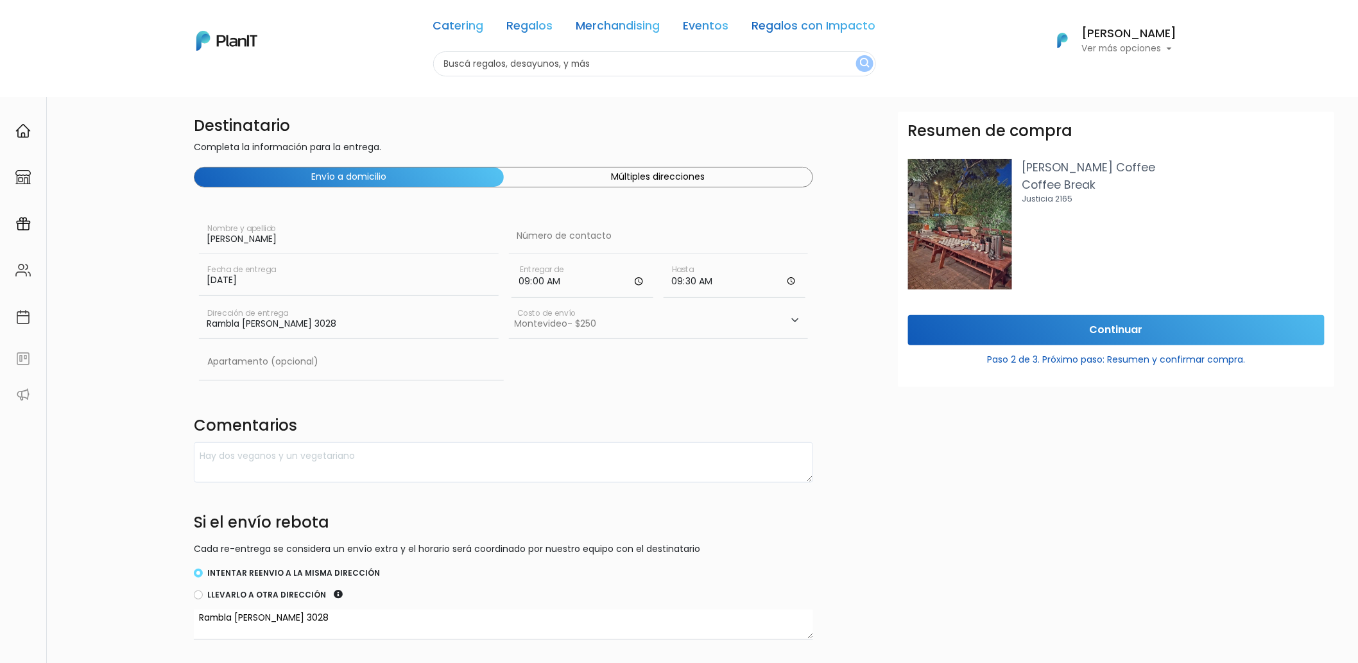
type textarea "Rambla Baltazar Brum 3028"
click at [1074, 329] on input "Continuar" at bounding box center [1116, 330] width 416 height 30
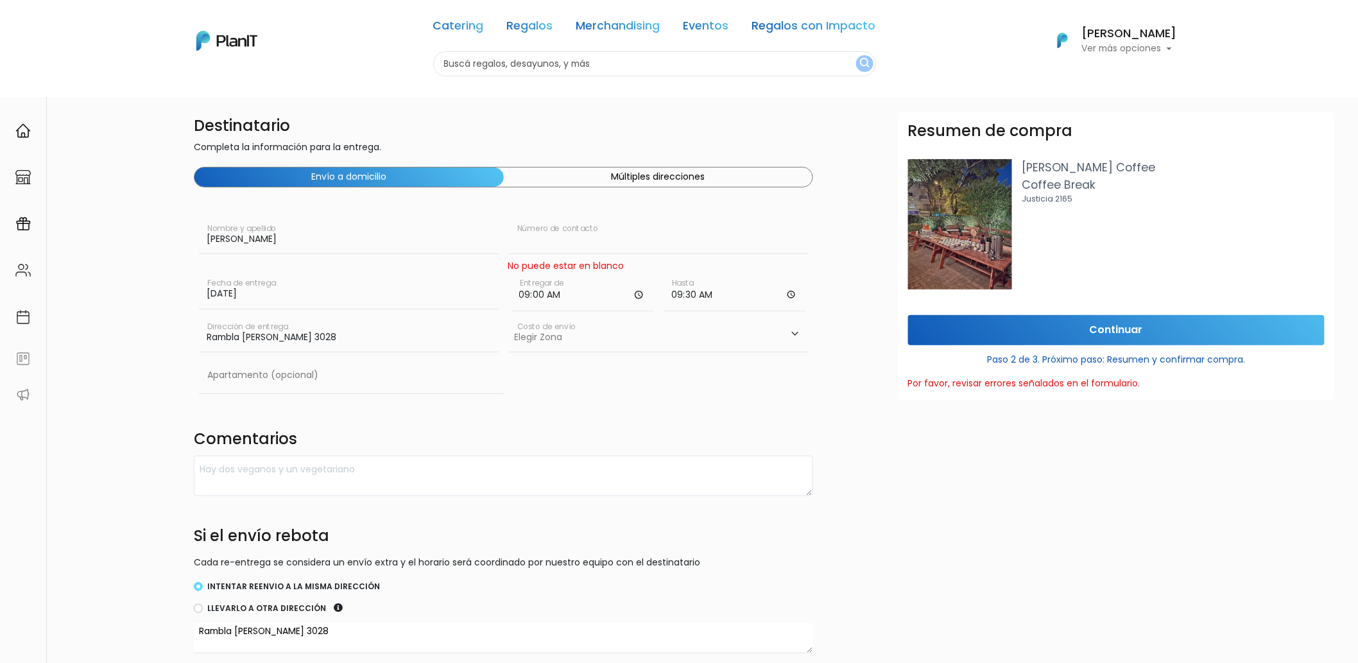
click at [562, 235] on input "text" at bounding box center [659, 236] width 300 height 36
type input "(+598) 095407565"
click at [1025, 334] on input "Continuar" at bounding box center [1116, 330] width 416 height 30
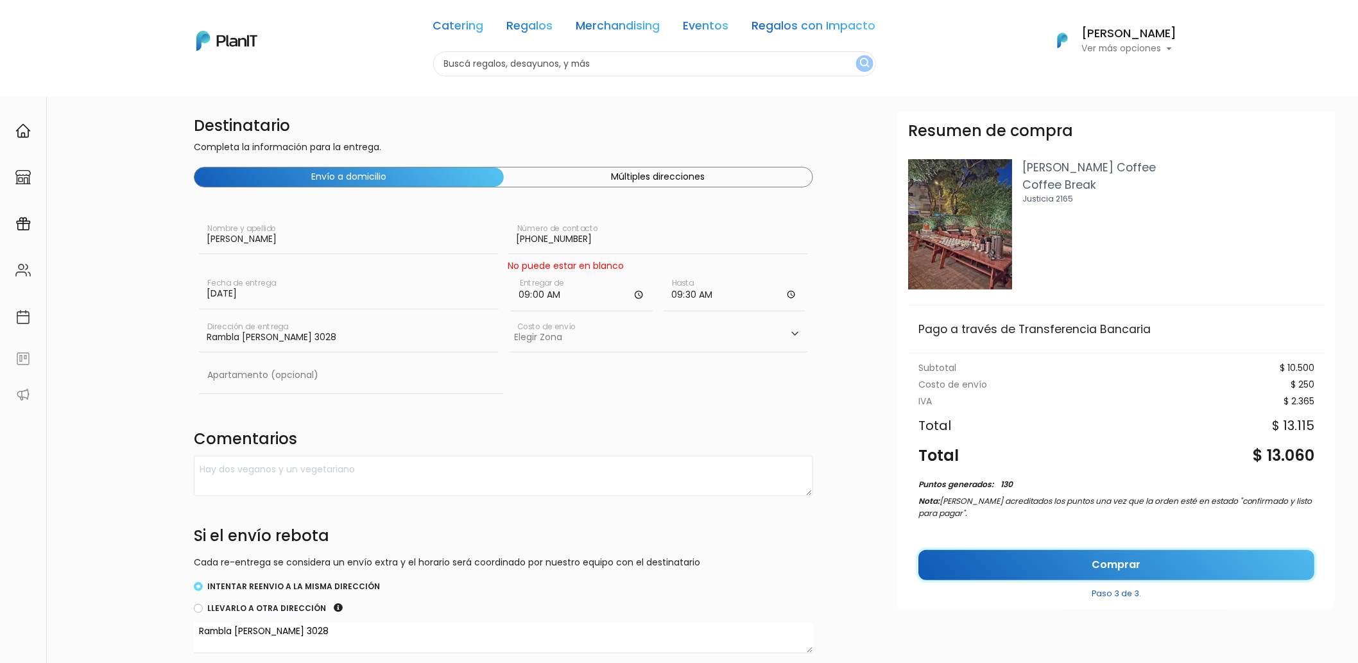
click at [1189, 561] on link "Comprar" at bounding box center [1116, 565] width 396 height 30
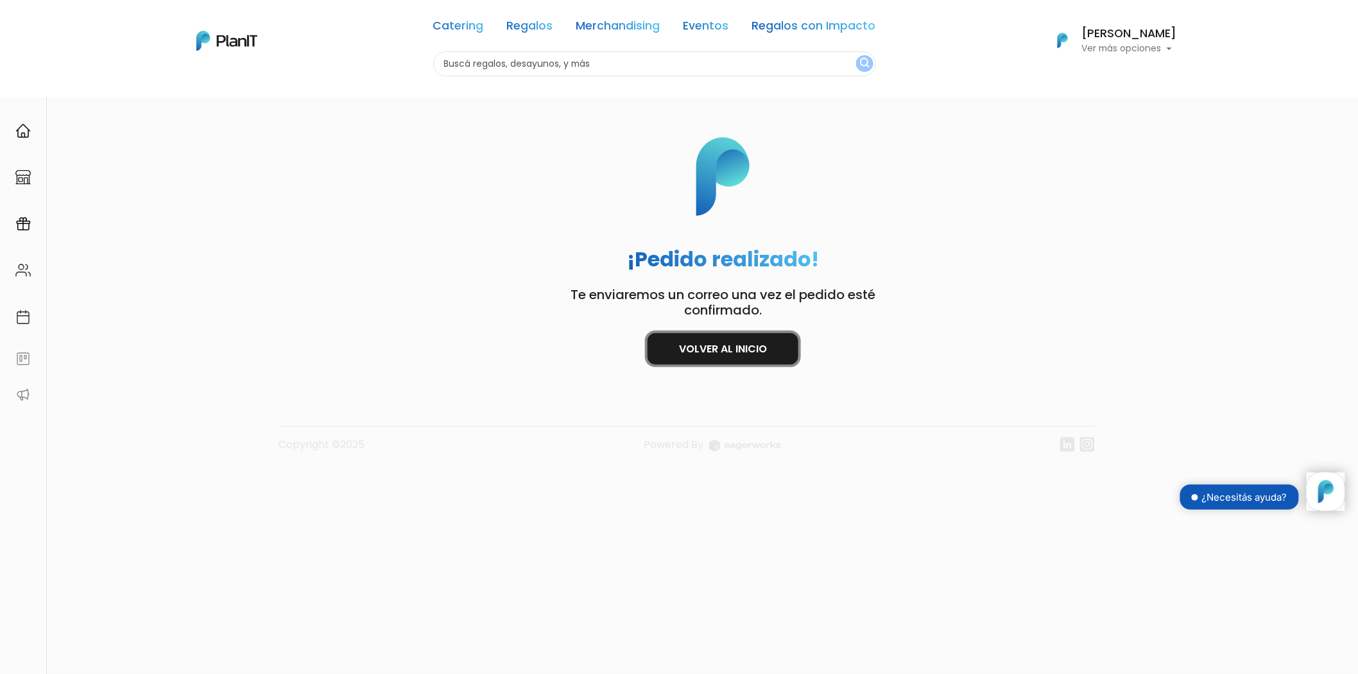
click at [703, 355] on link "Volver al inicio" at bounding box center [722, 348] width 151 height 31
